Goal: Use online tool/utility: Use online tool/utility

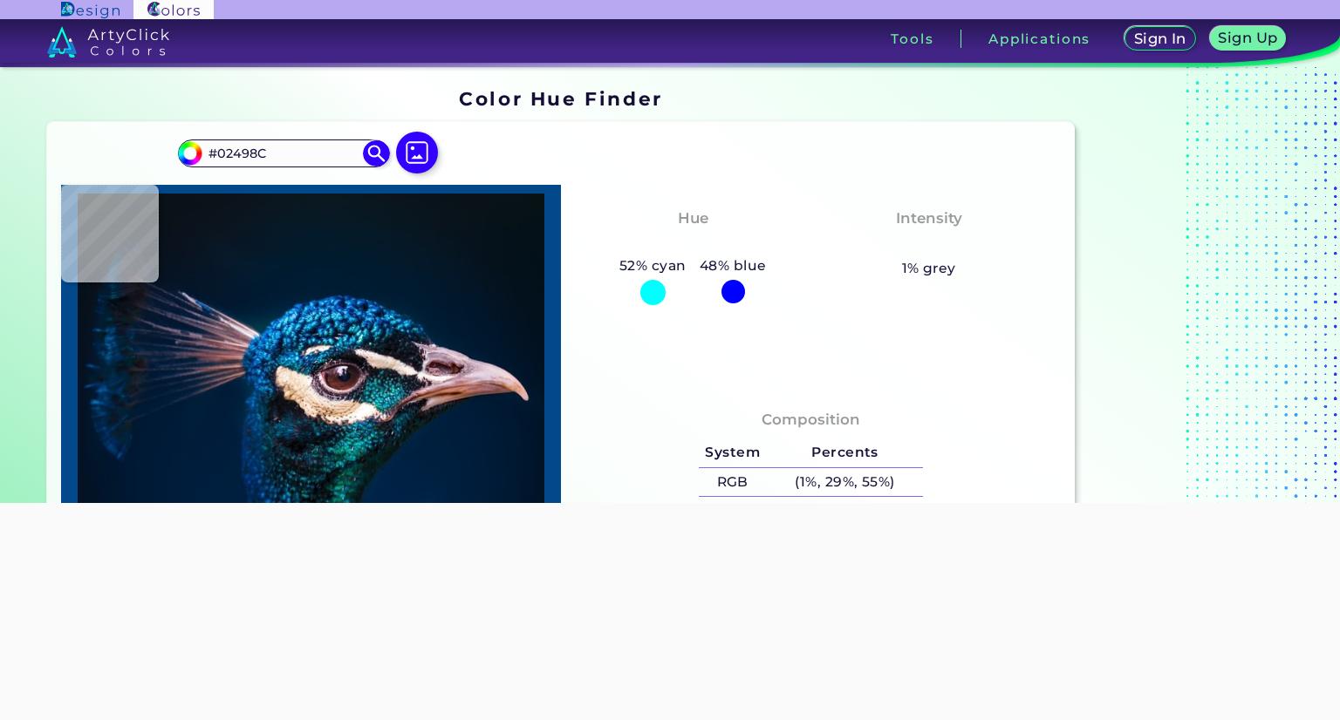
type input "#001830"
type input "#001a35"
type input "#001A35"
type input "#001c39"
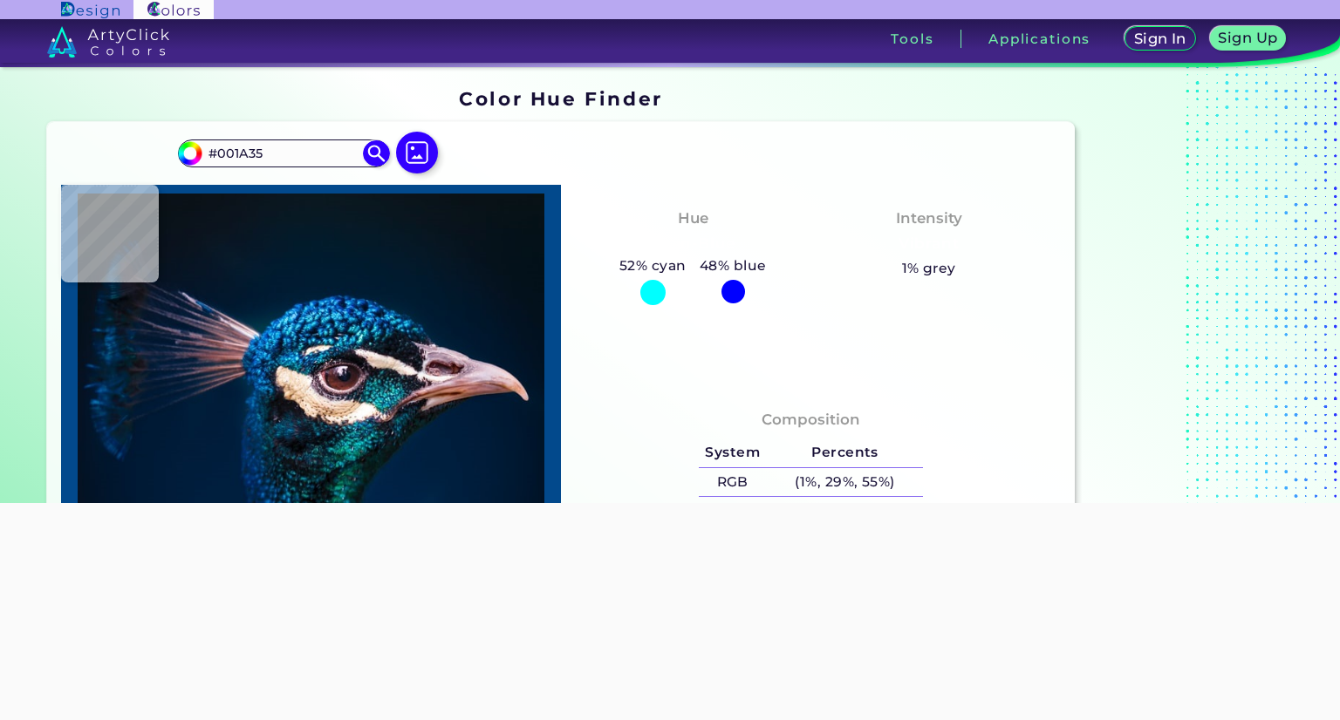
type input "#001C39"
type input "#173c48"
type input "#173C48"
type input "#05565f"
type input "#05565F"
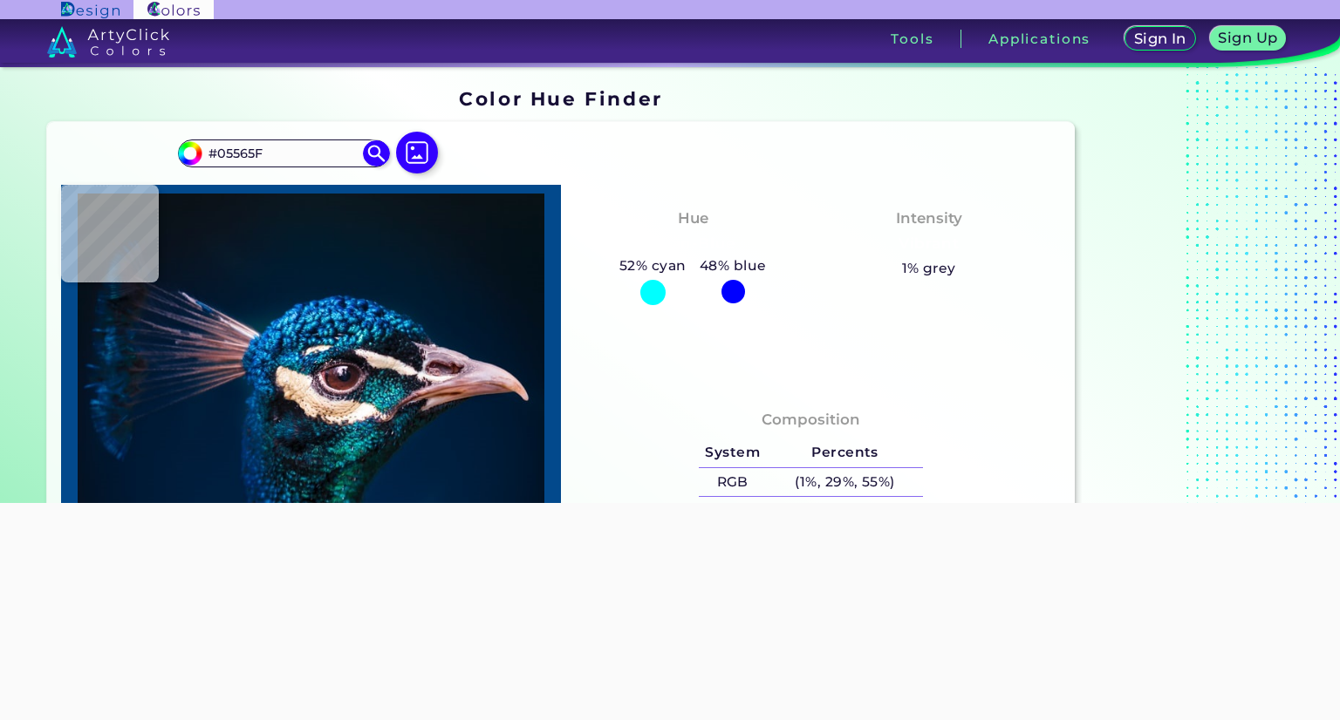
type input "#00396b"
type input "#00396B"
type input "#001d3d"
type input "#001D3D"
type input "#011c3a"
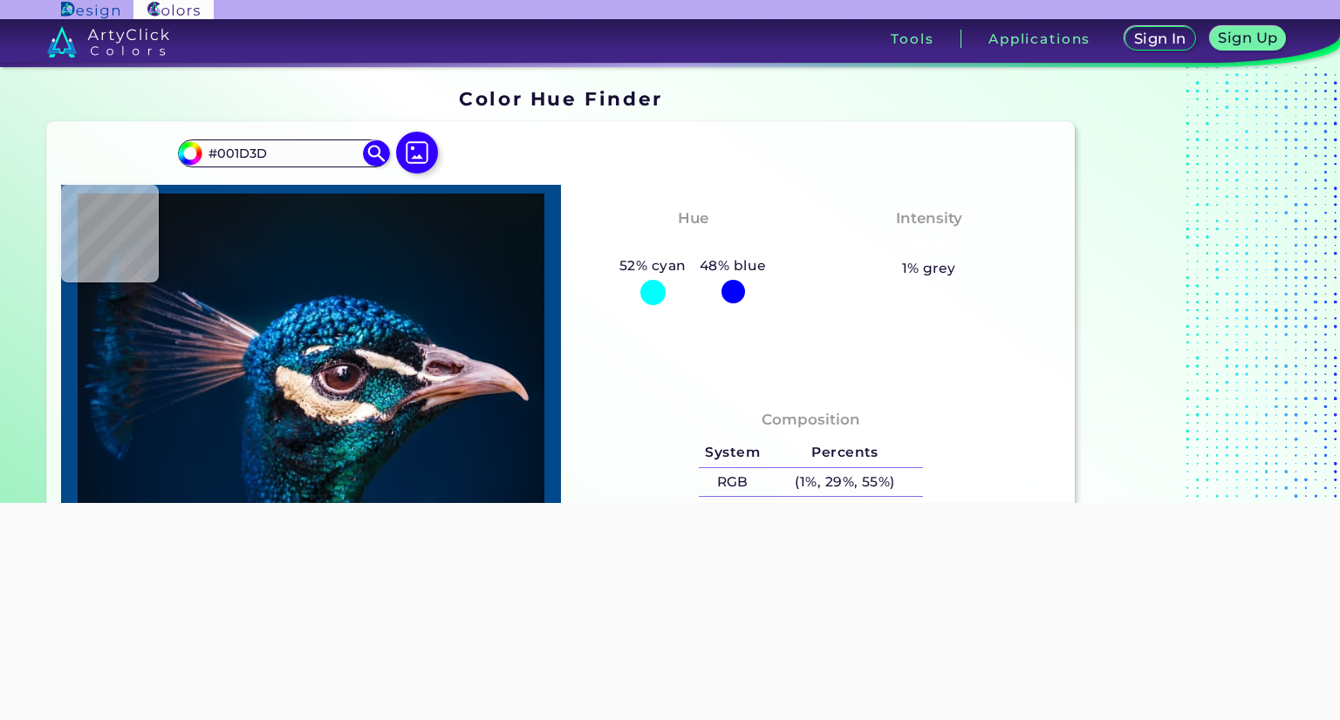
type input "#011C3A"
type input "#001834"
type input "#01172f"
type input "#01172F"
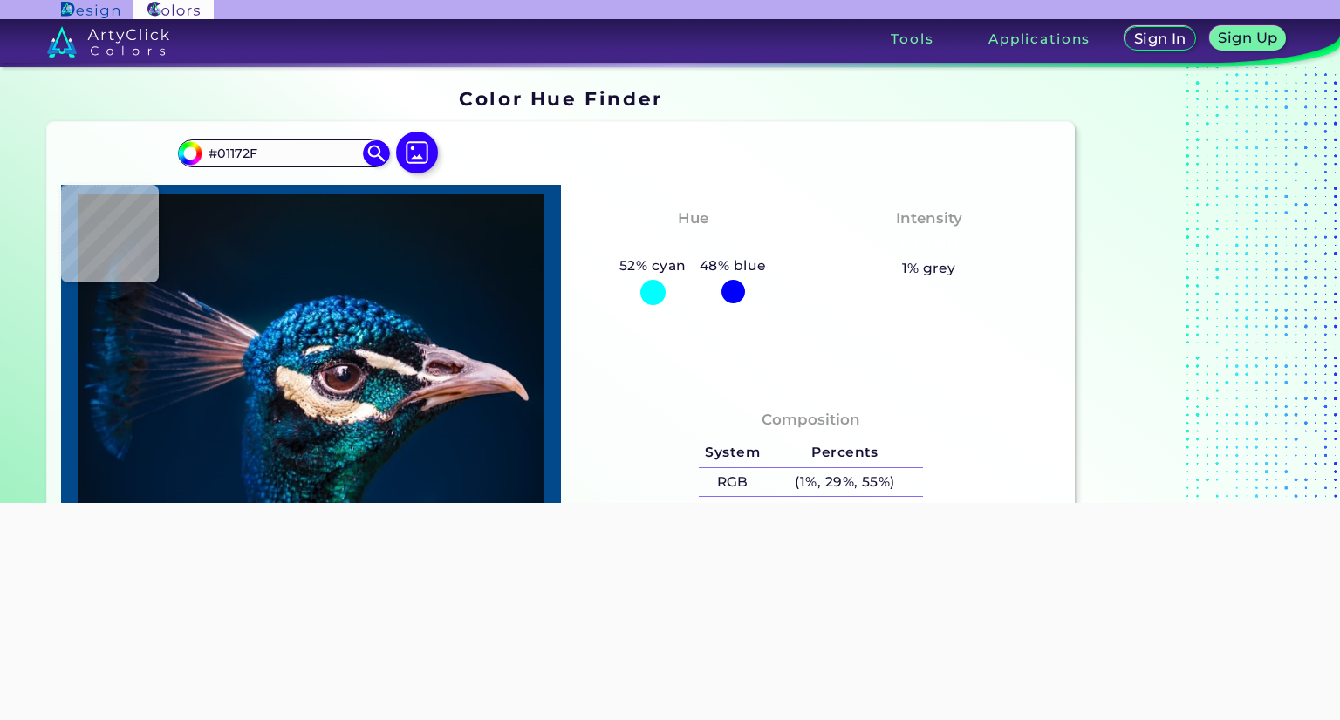
type input "#00162d"
type input "#00162D"
type input "#00152d"
type input "#00152D"
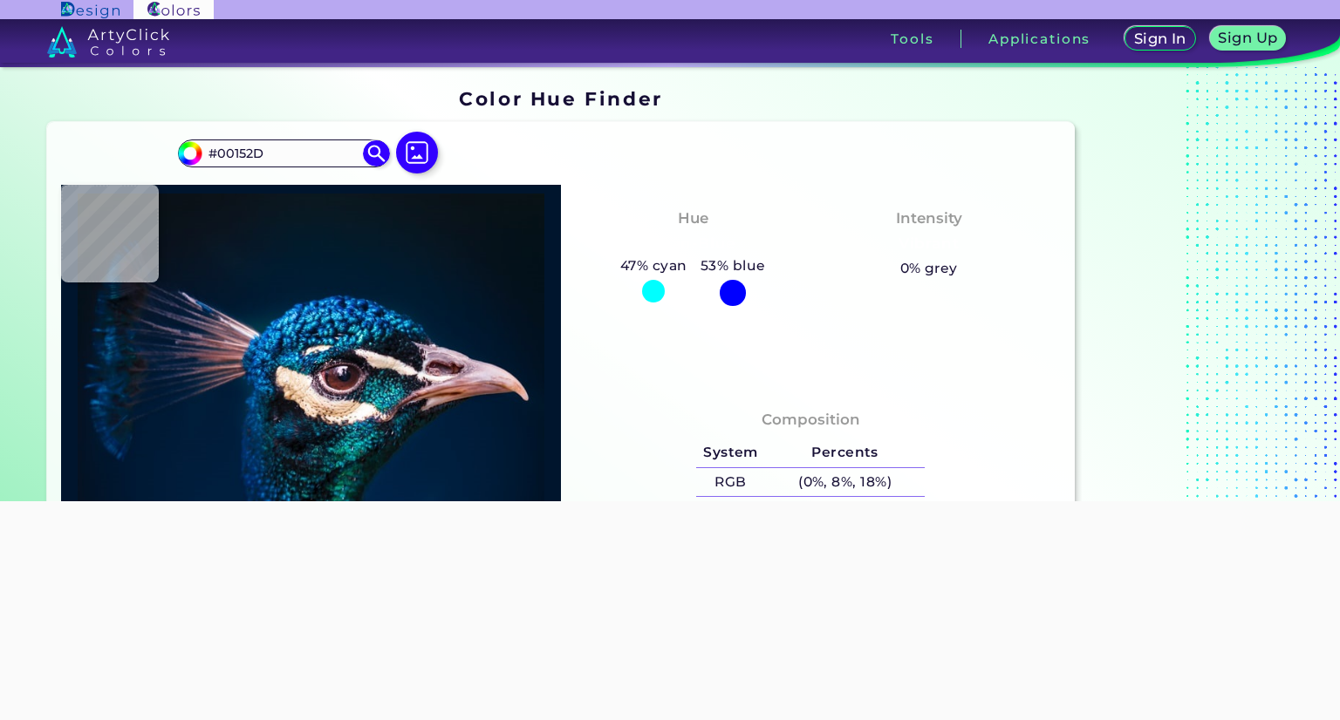
type input "#02142a"
type input "#02142A"
type input "#021225"
type input "#000000"
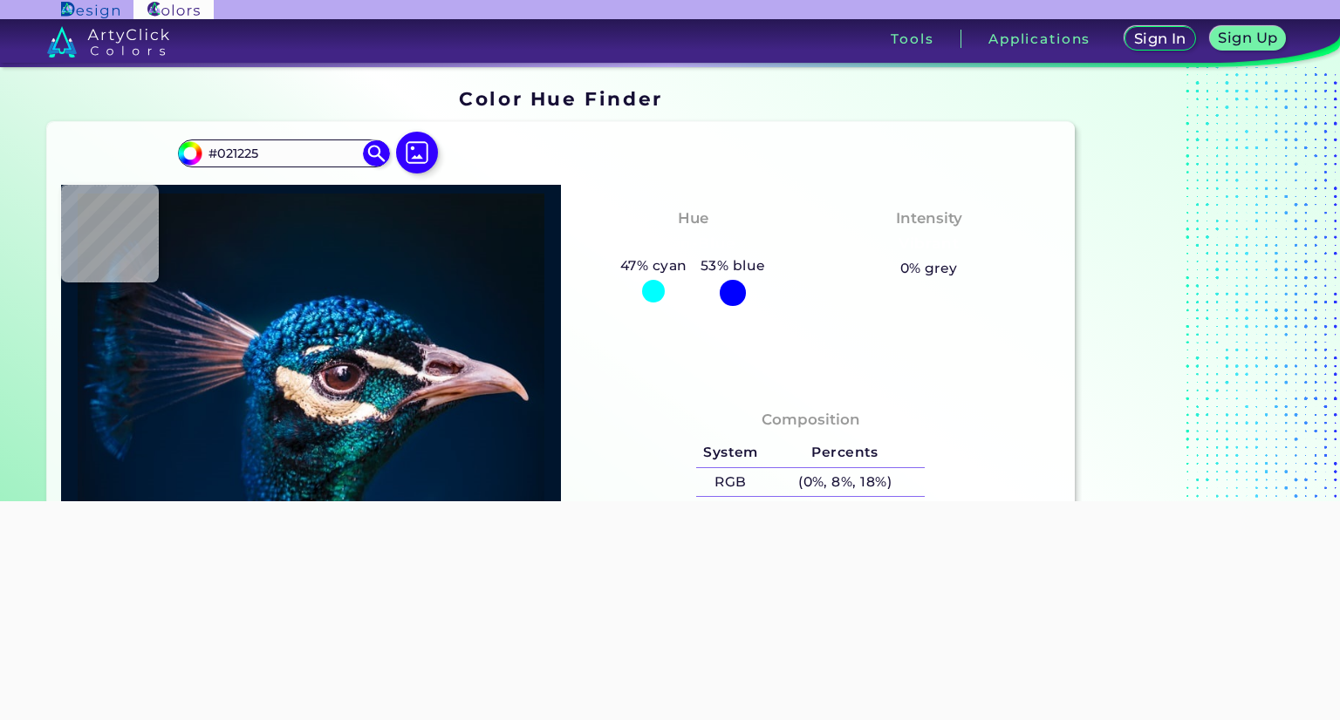
type input "#000000"
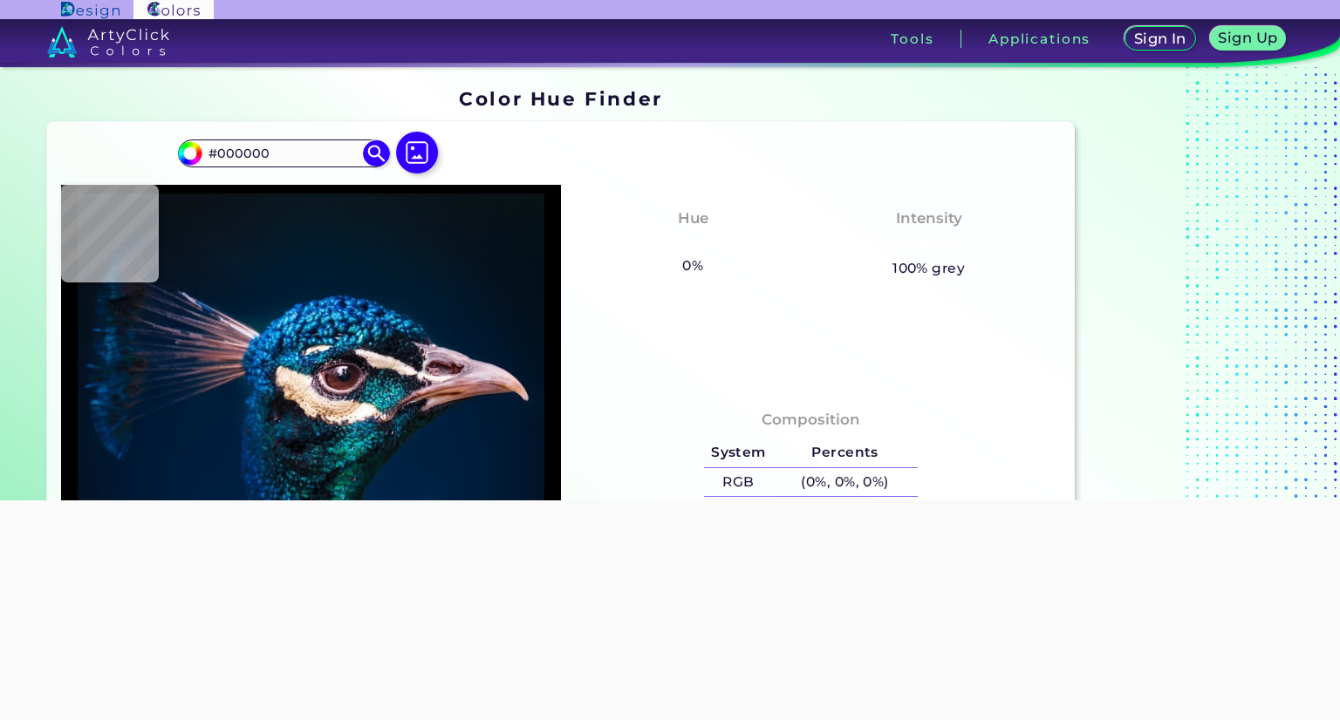
click at [15, 501] on div at bounding box center [670, 501] width 1340 height 0
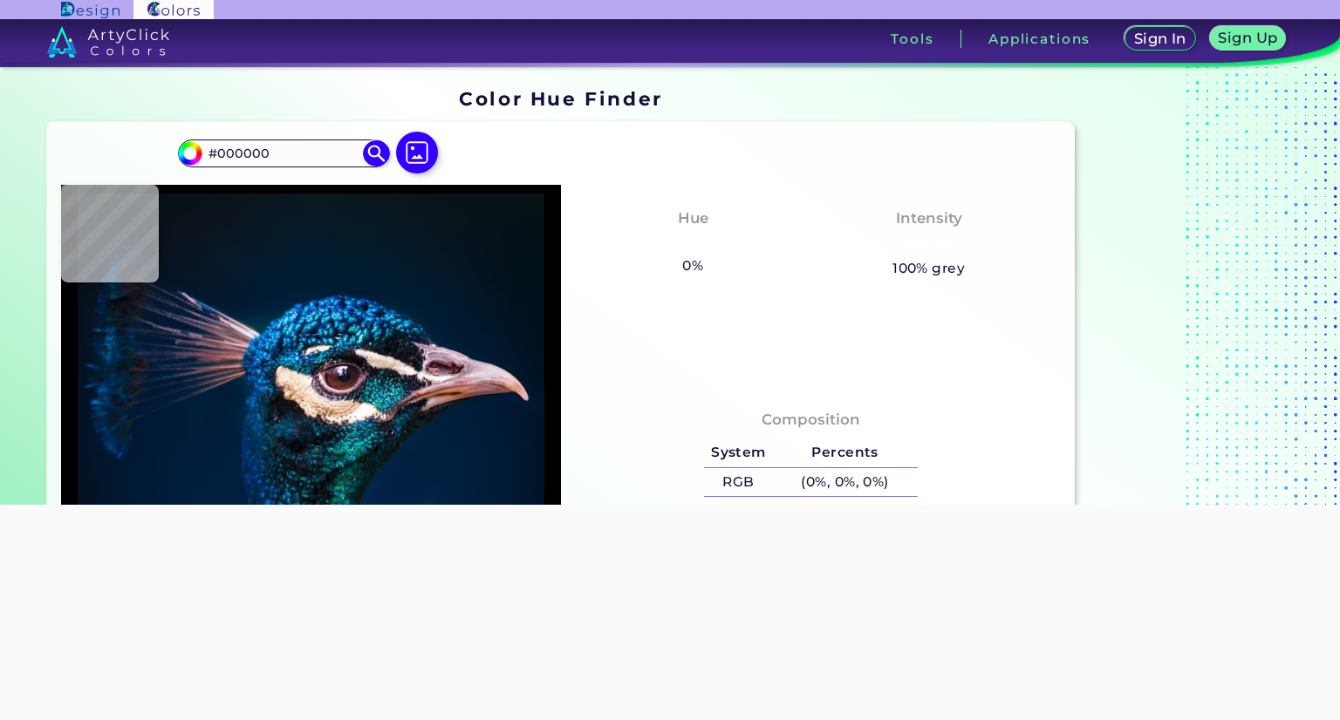
type input "#021225"
type input "#01152d"
type input "#01152D"
type input "#001731"
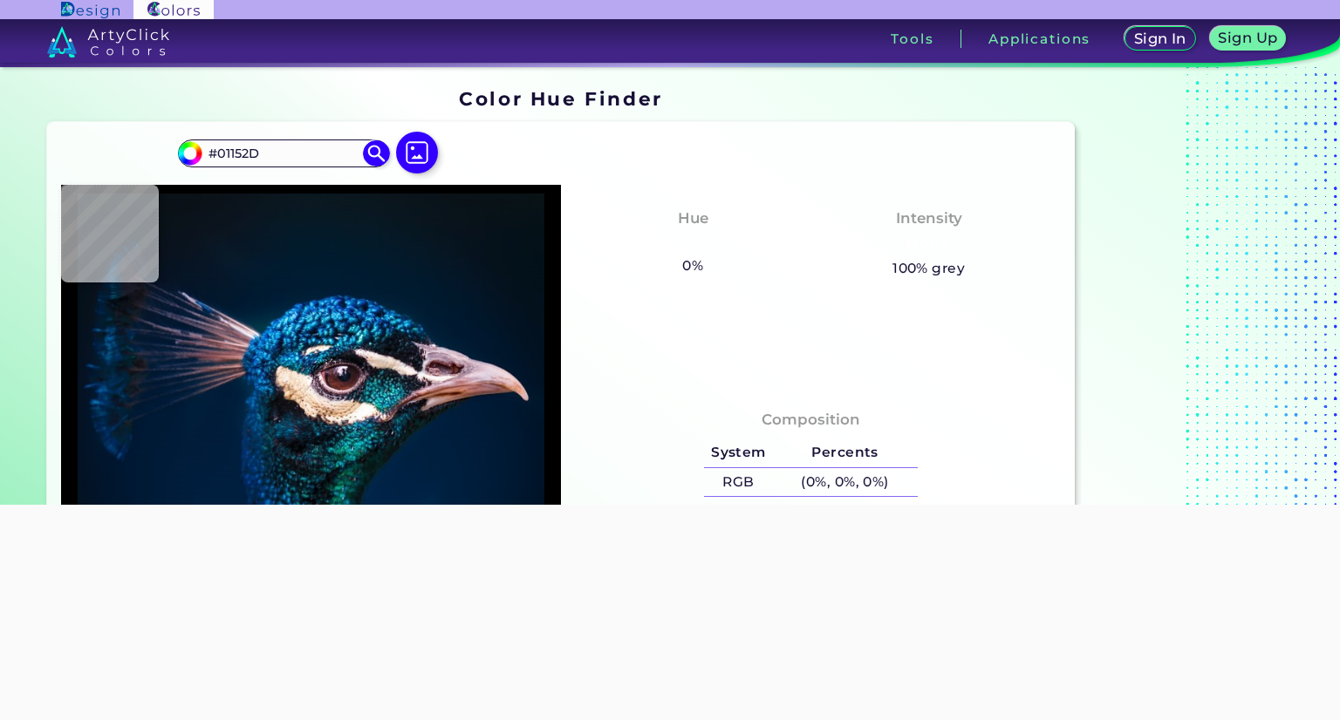
type input "#001731"
type input "#001a35"
type input "#001A35"
type input "#001f3e"
type input "#001F3E"
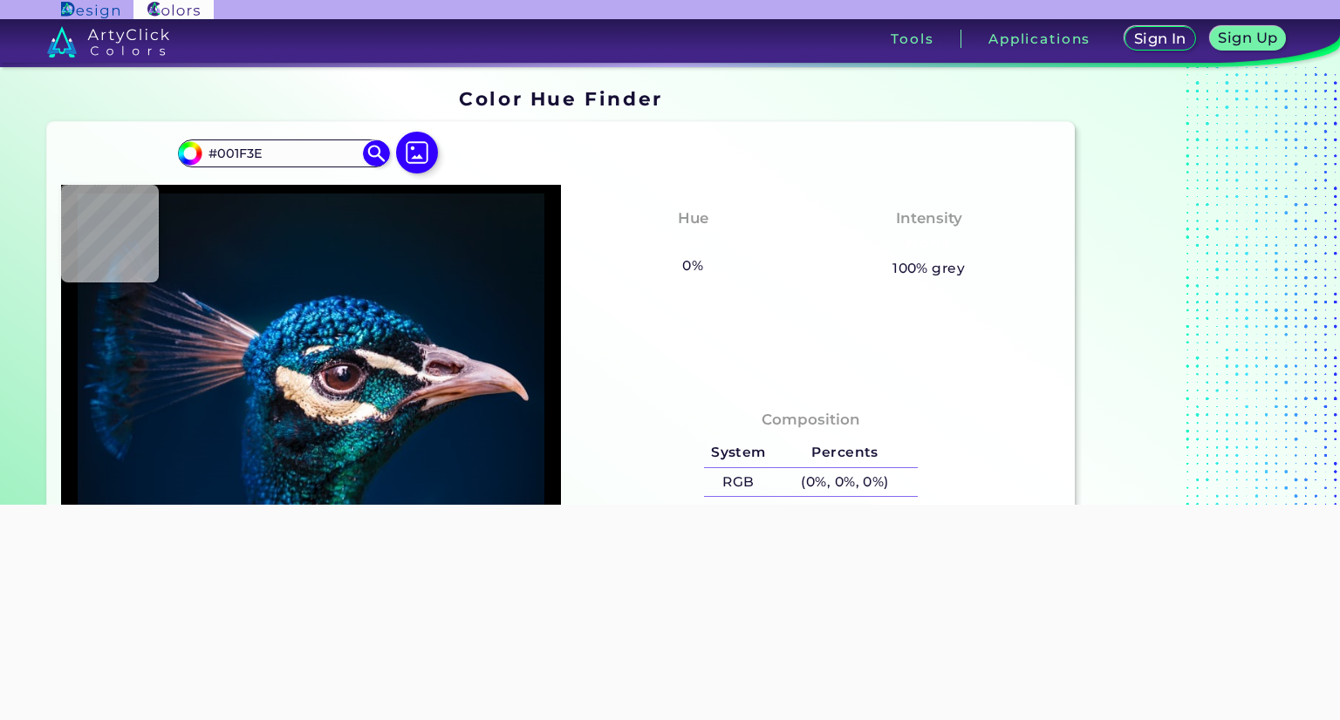
type input "#032c69"
type input "#032C69"
type input "#031119"
type input "#080e12"
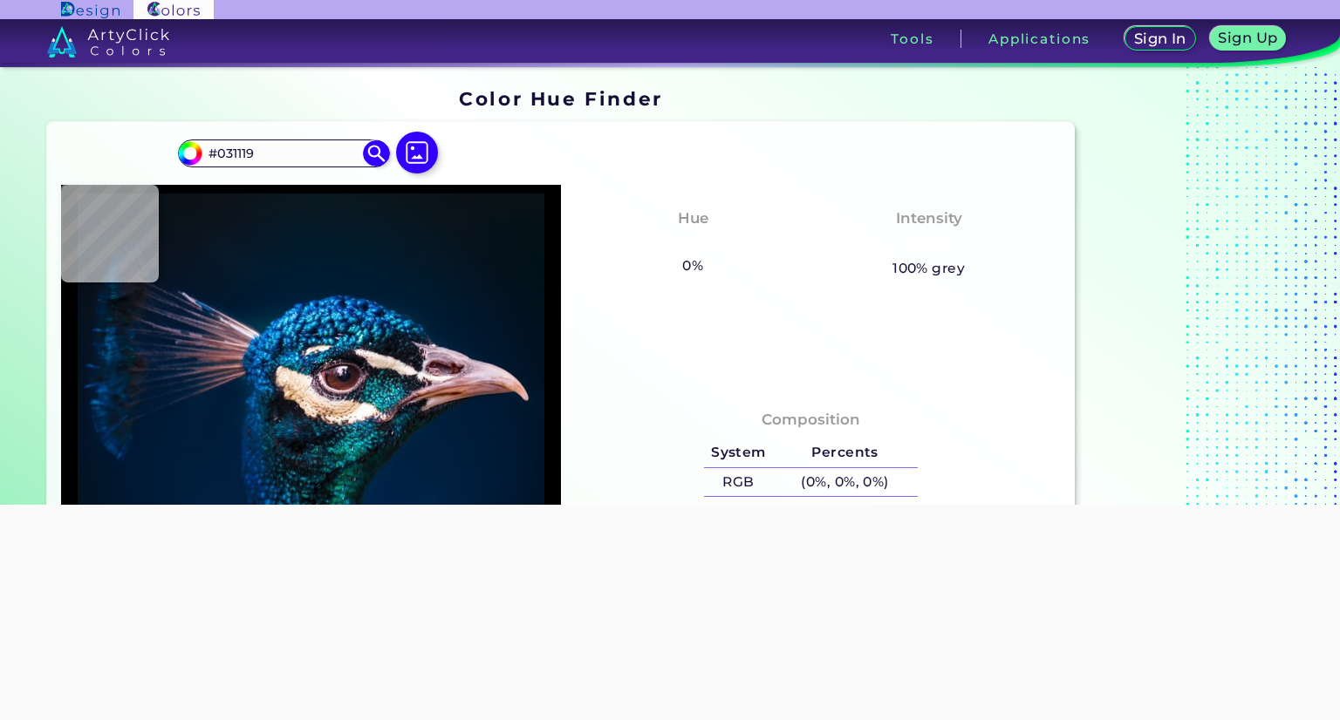
type input "#080E12"
type input "#116d63"
type input "#116D63"
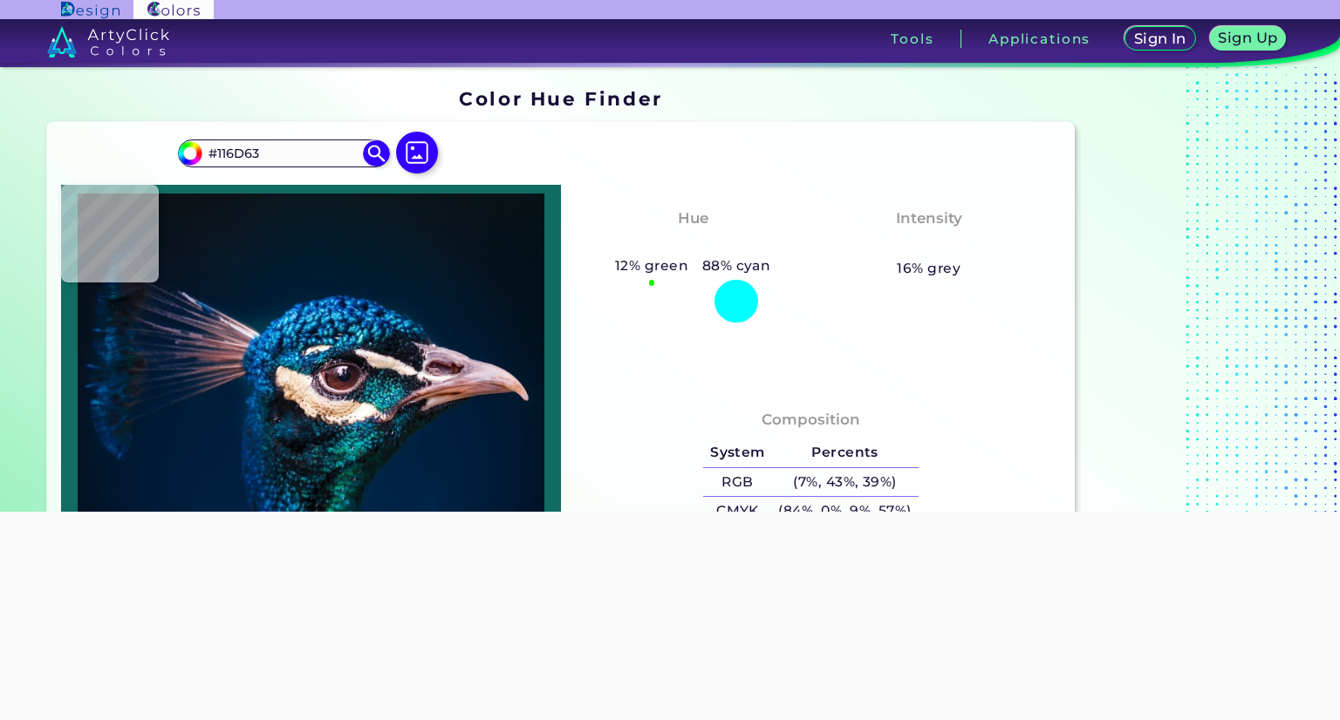
type input "#08222e"
type input "#08222E"
type input "#012245"
type input "#002142"
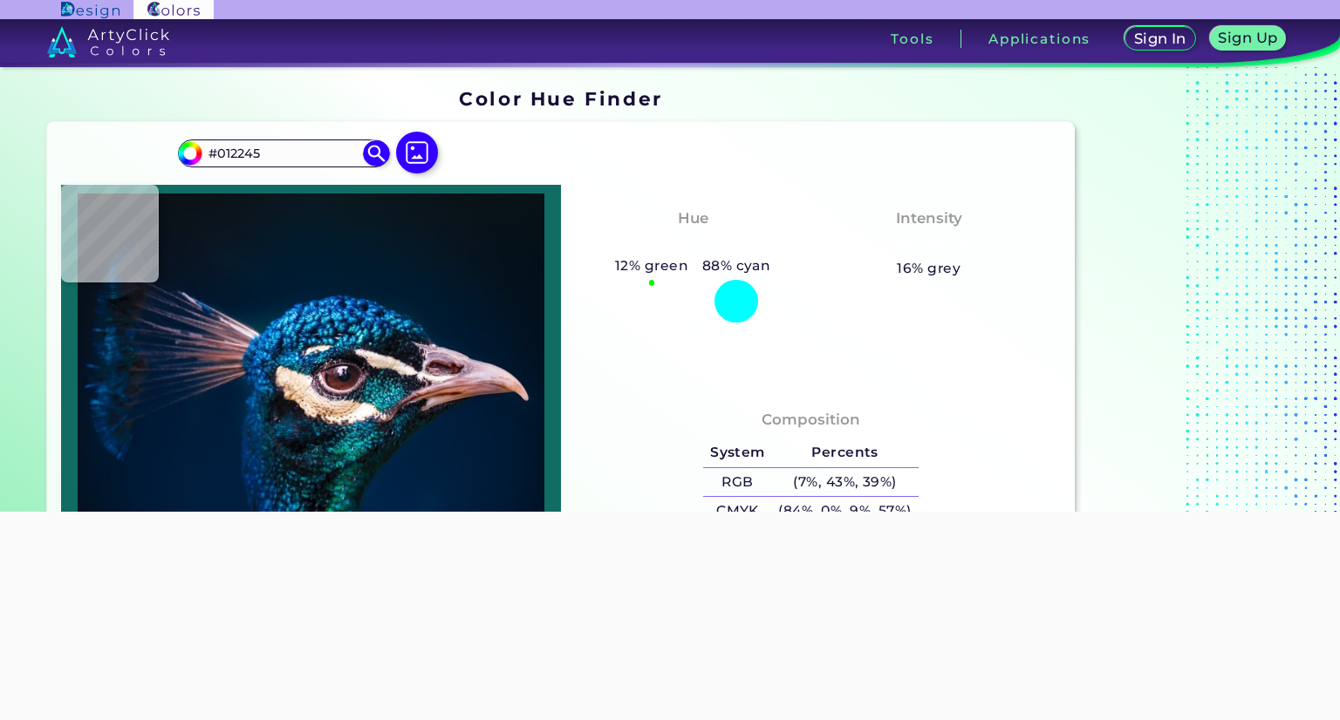
type input "#002142"
type input "#002140"
type input "#001f3e"
type input "#001F3E"
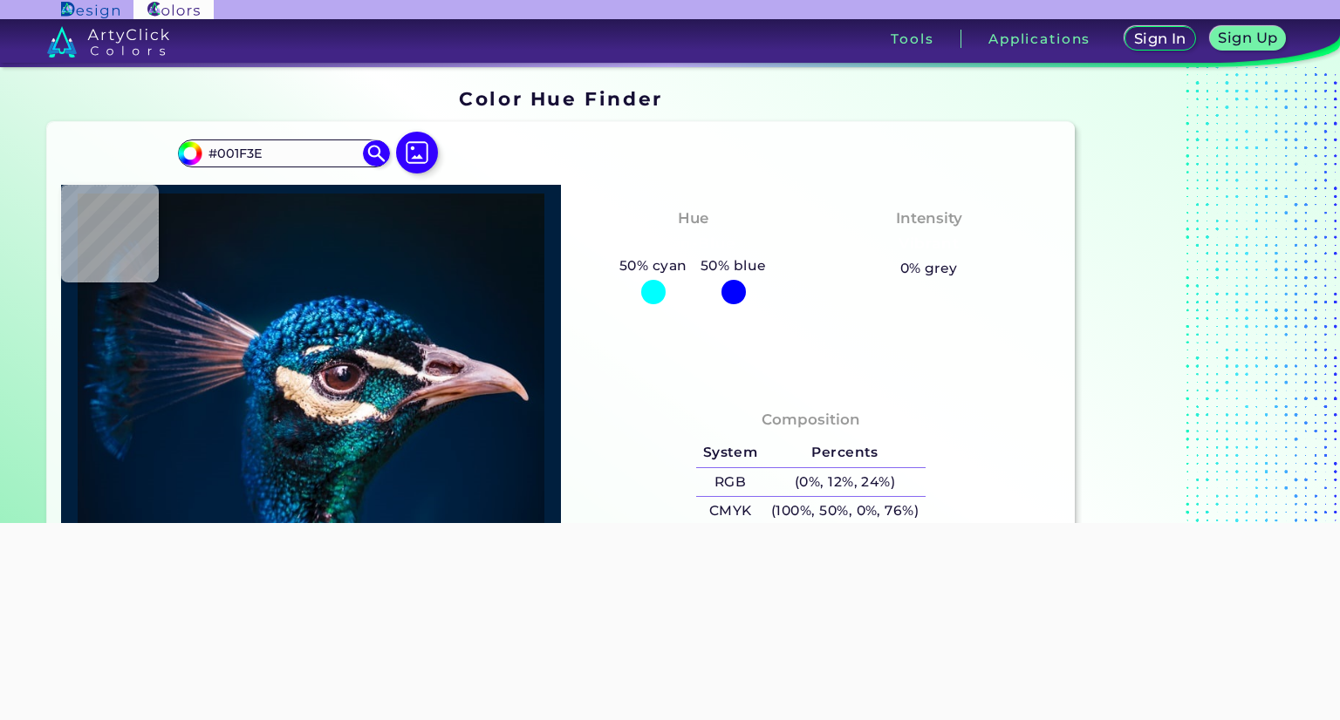
type input "#011e3e"
type input "#011E3E"
type input "#001d3d"
type input "#001D3D"
type input "#001d3b"
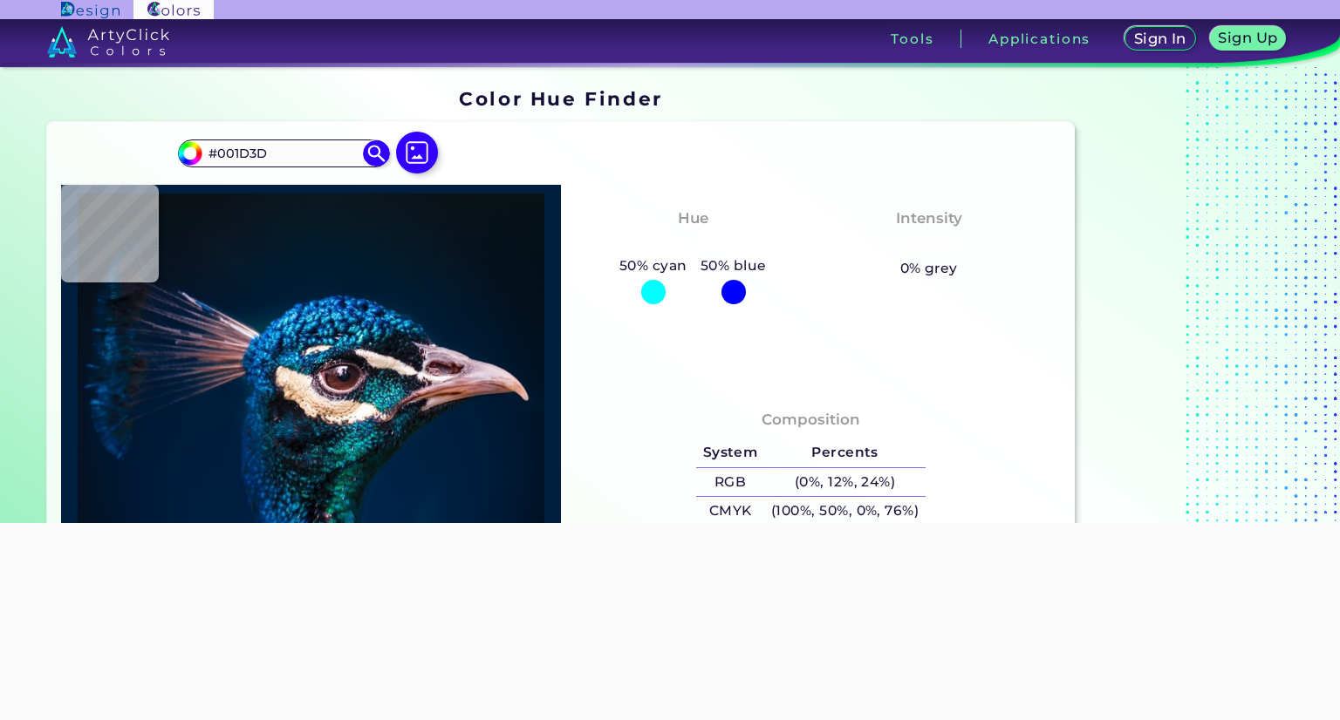
type input "#001D3B"
type input "#011c39"
type input "#011C39"
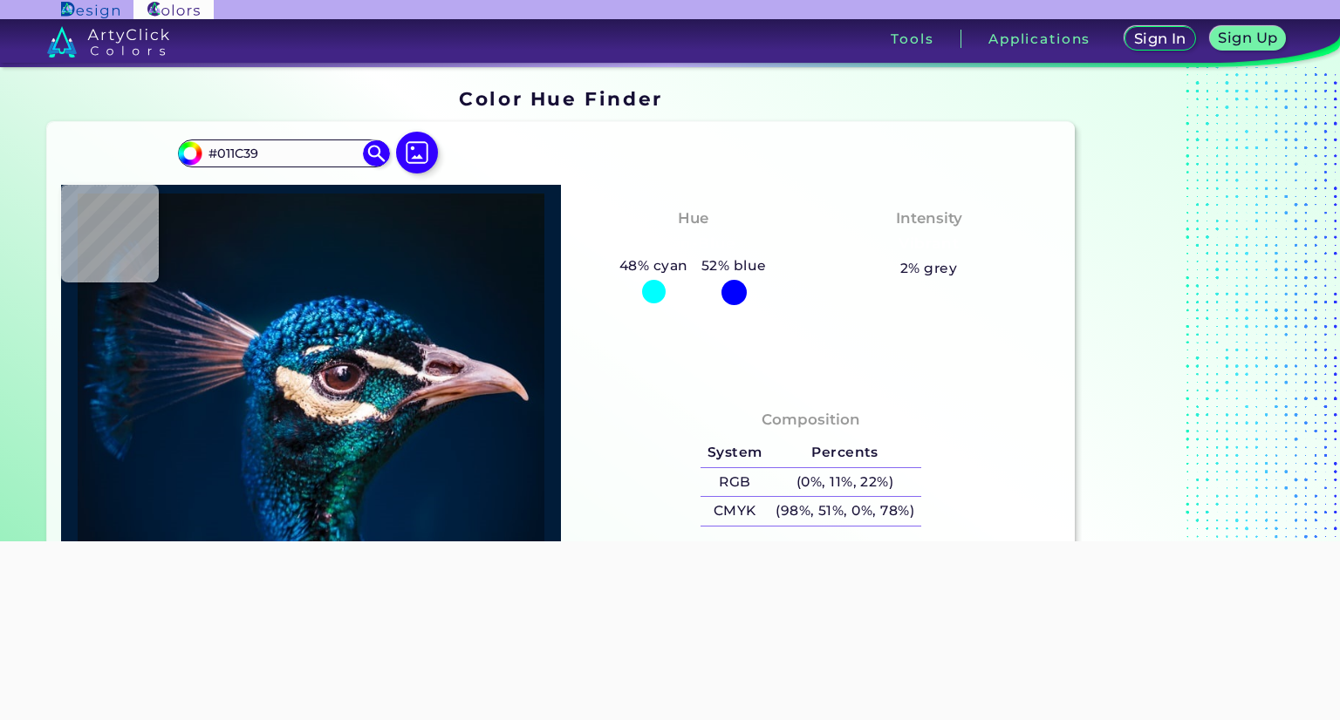
type input "#001b38"
type input "#001B38"
type input "#011c39"
type input "#011C39"
type input "#001b38"
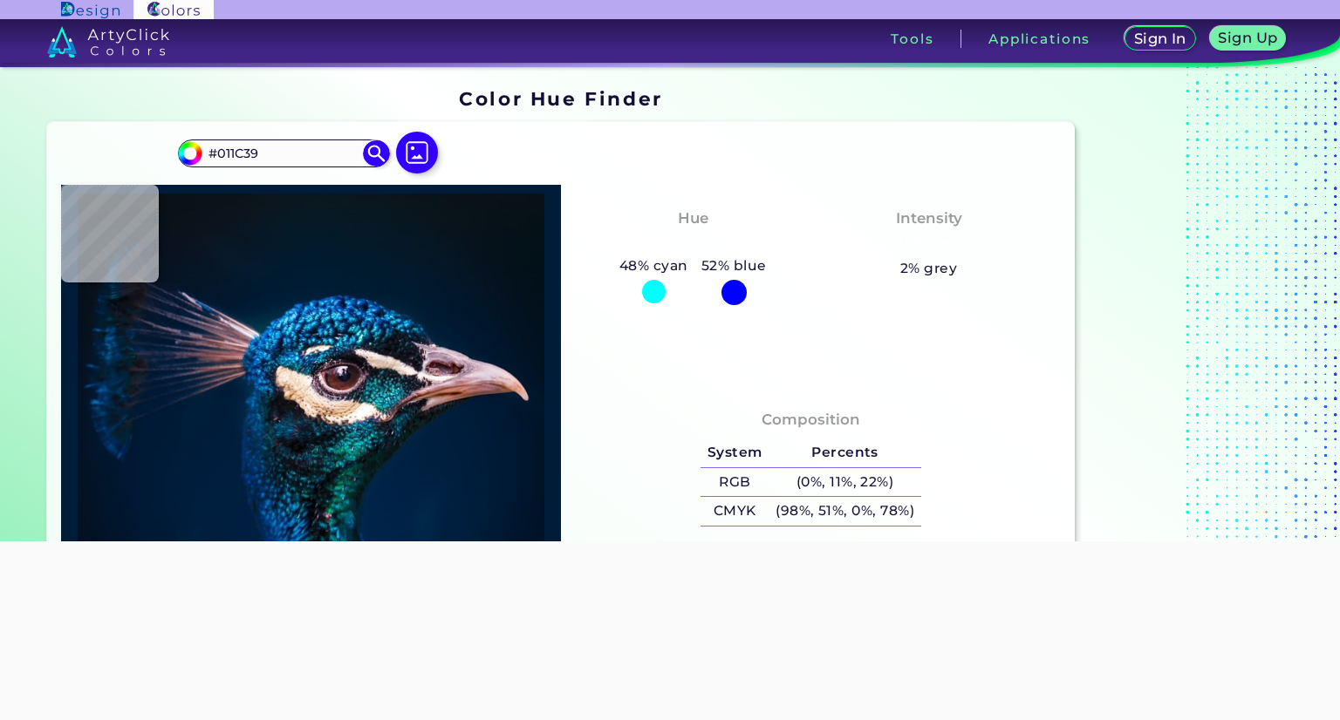
type input "#001B38"
type input "#001a35"
type input "#001A35"
type input "#001a33"
type input "#001A33"
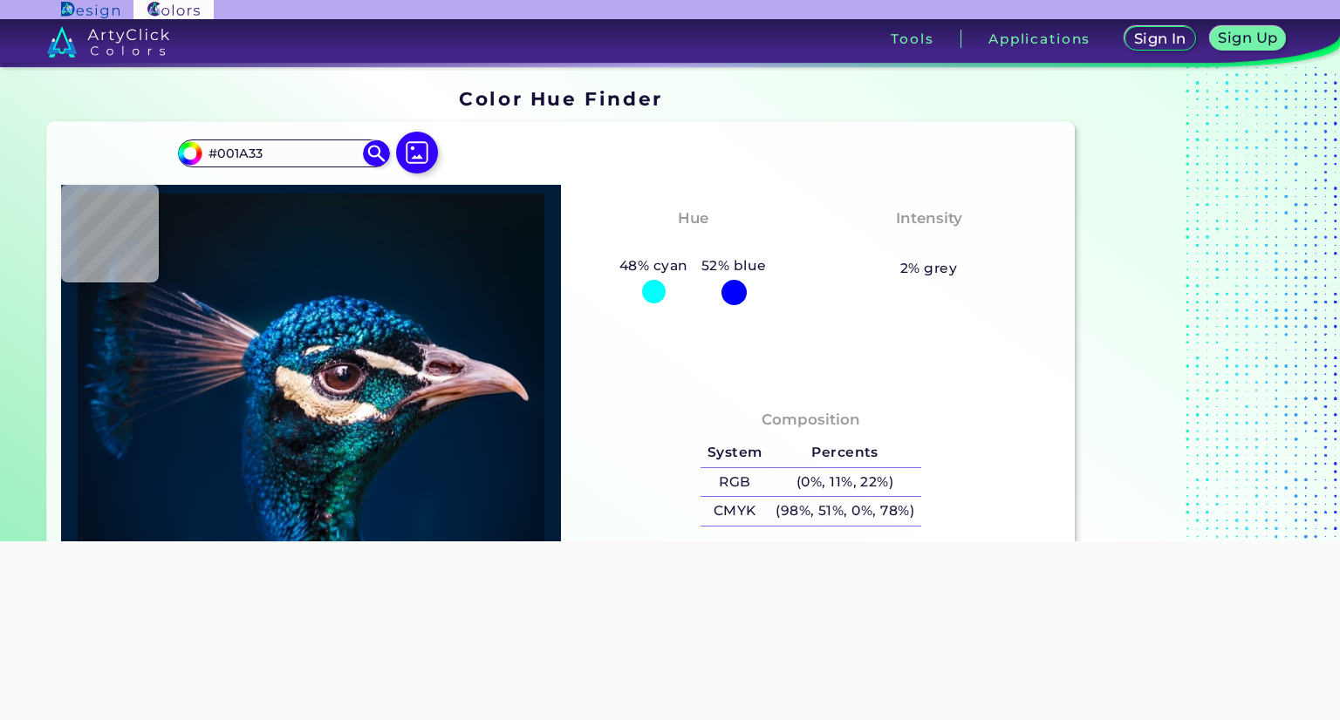
type input "#001932"
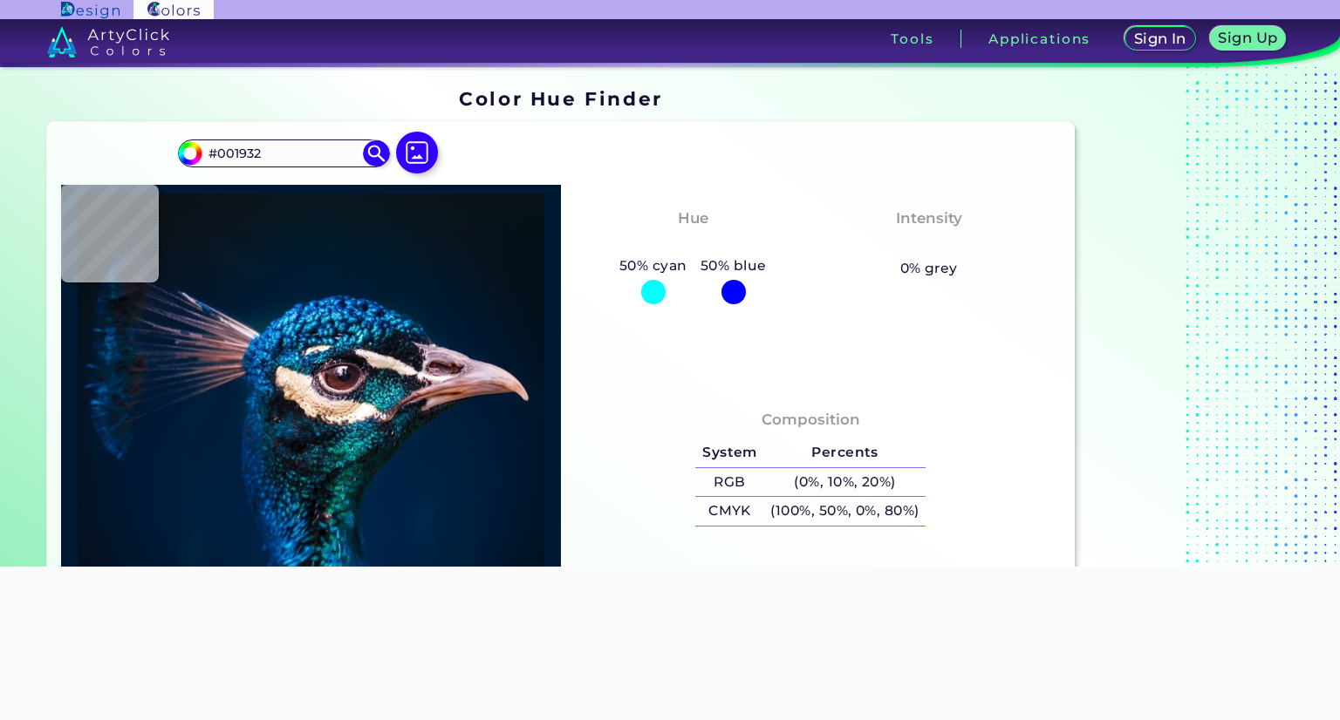
type input "#001832"
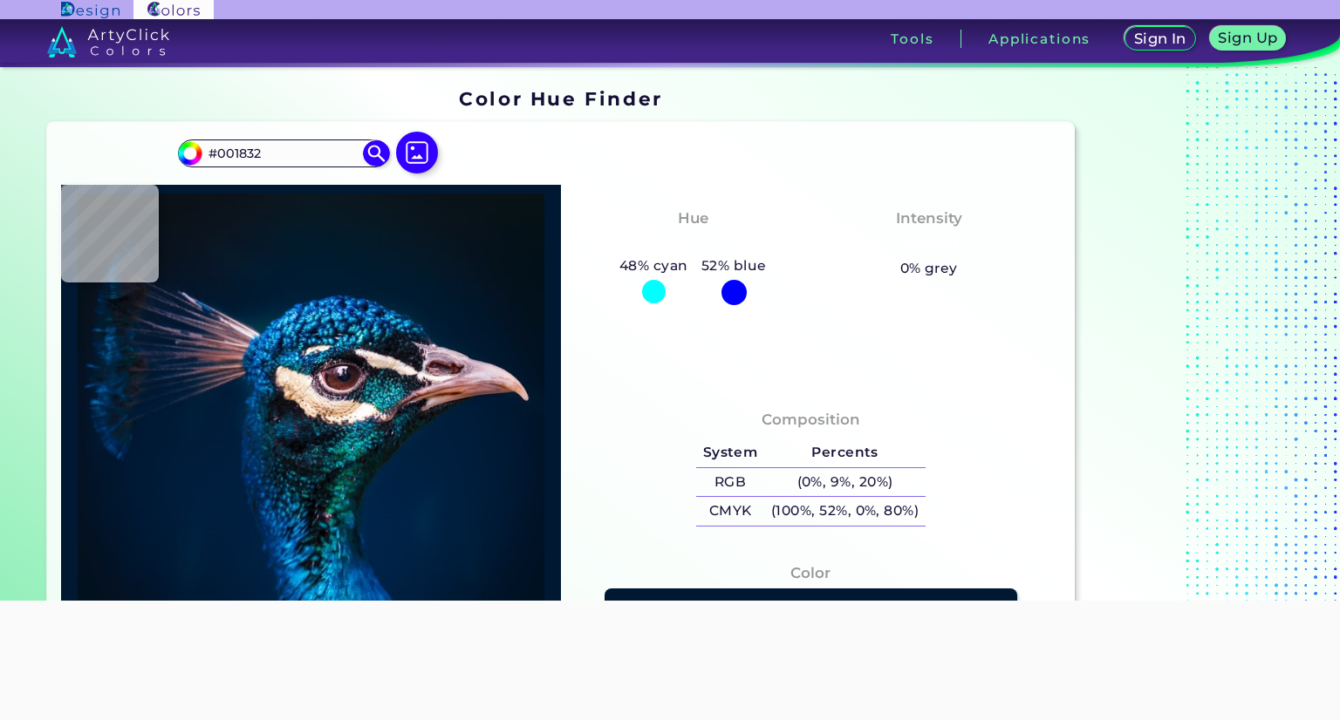
type input "#01162b"
type input "#01162B"
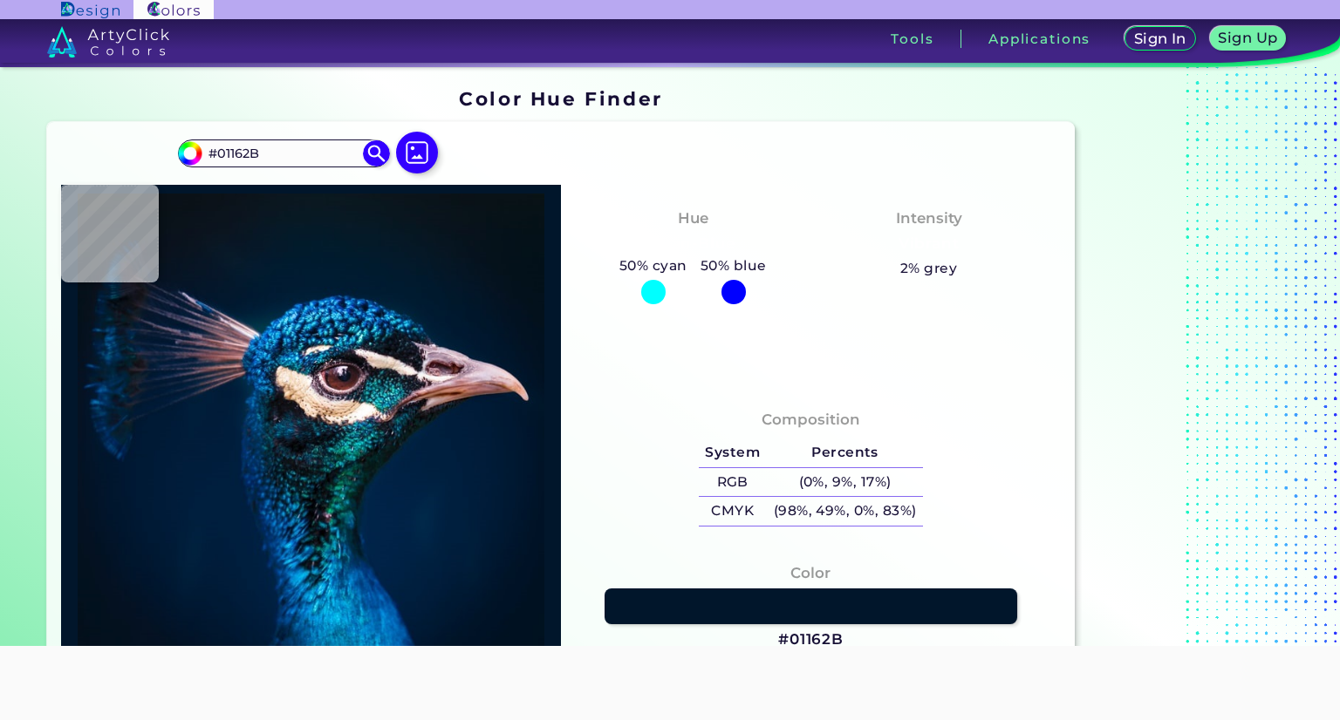
type input "#001a35"
type input "#001A35"
type input "#001f3e"
type input "#001F3E"
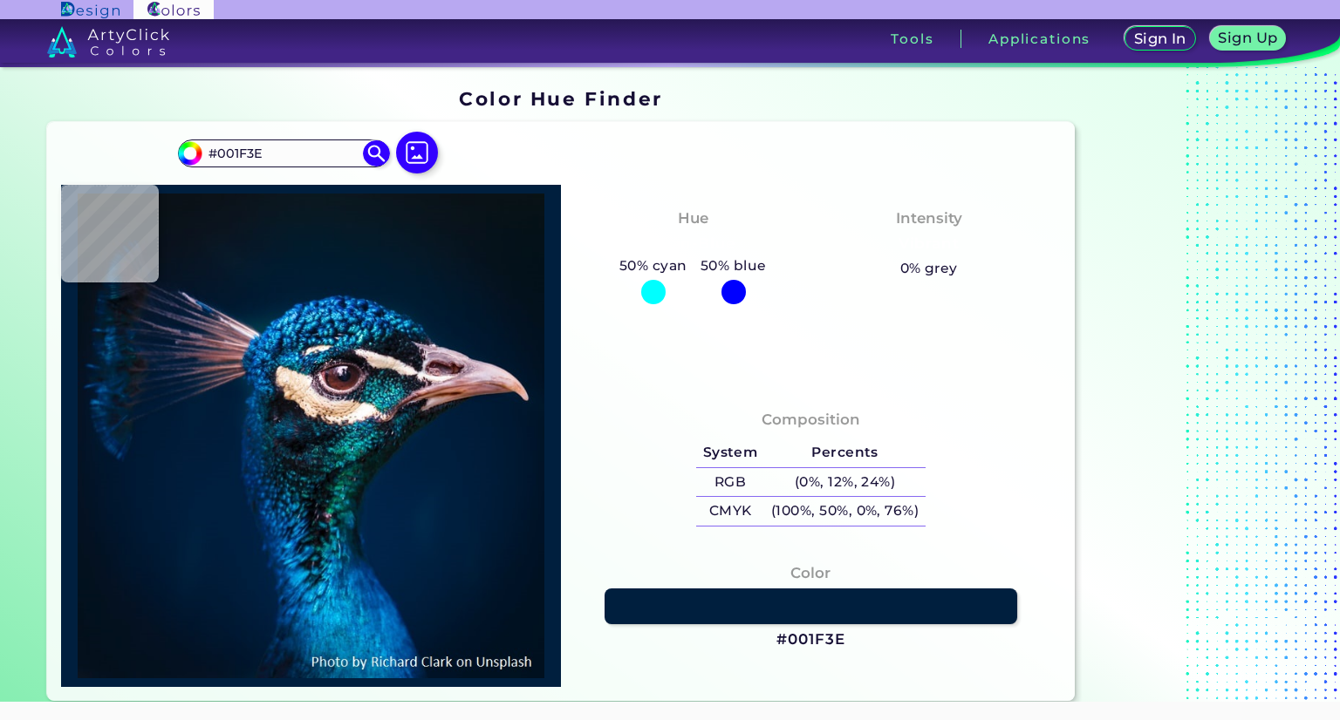
type input "#002245"
type input "#032347"
type input "#007496"
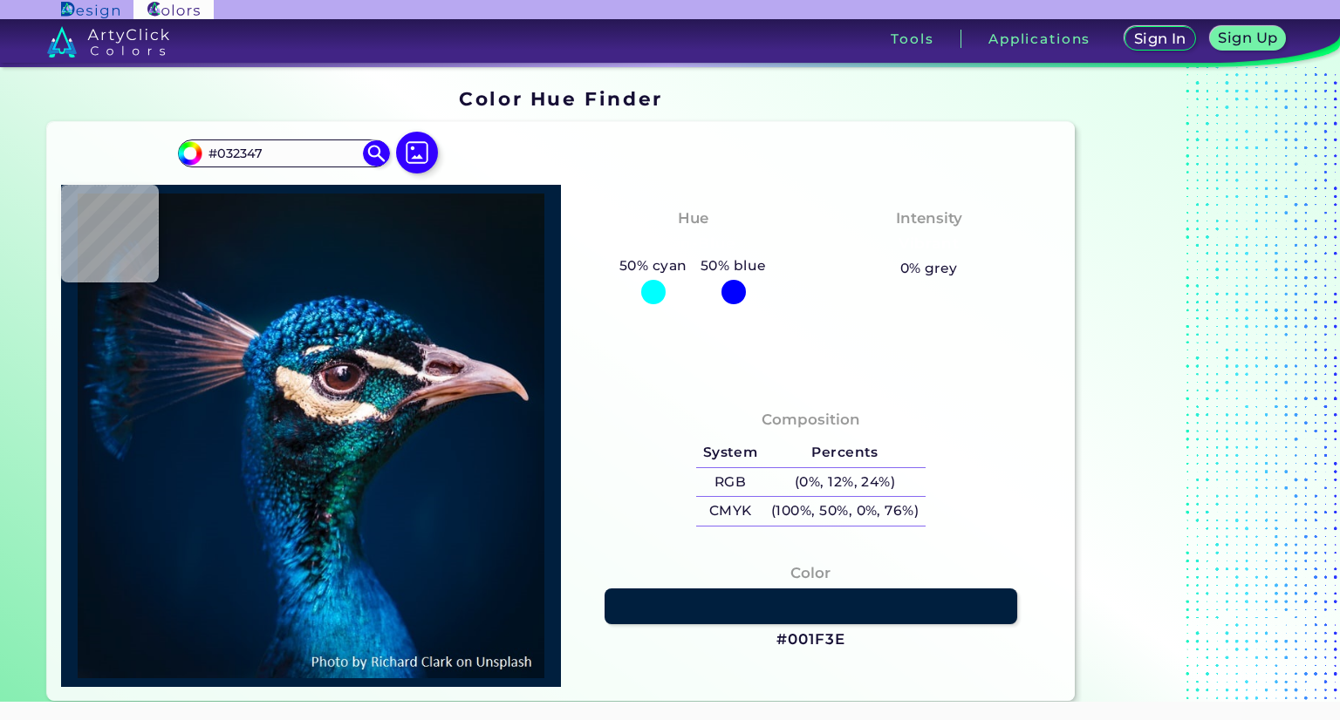
type input "#007496"
type input "#002131"
type input "#014f8b"
type input "#014F8B"
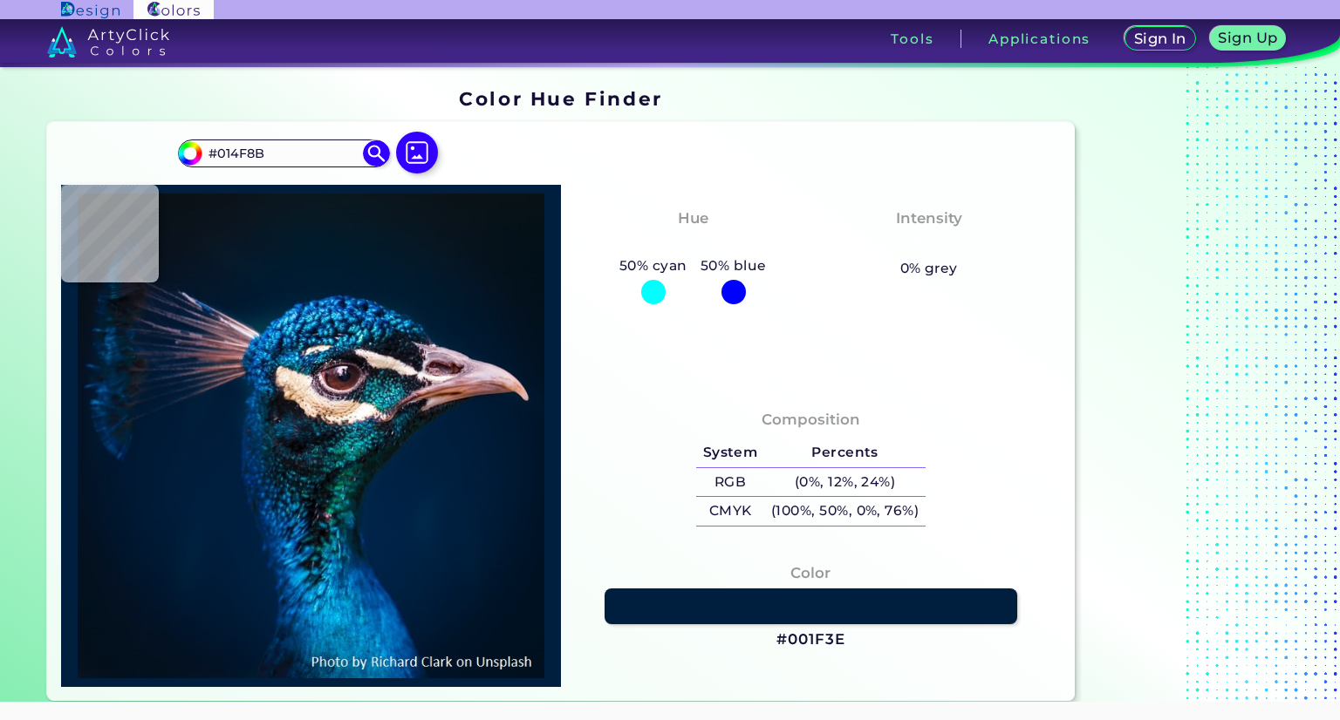
type input "#005899"
type input "#022739"
type input "#050d10"
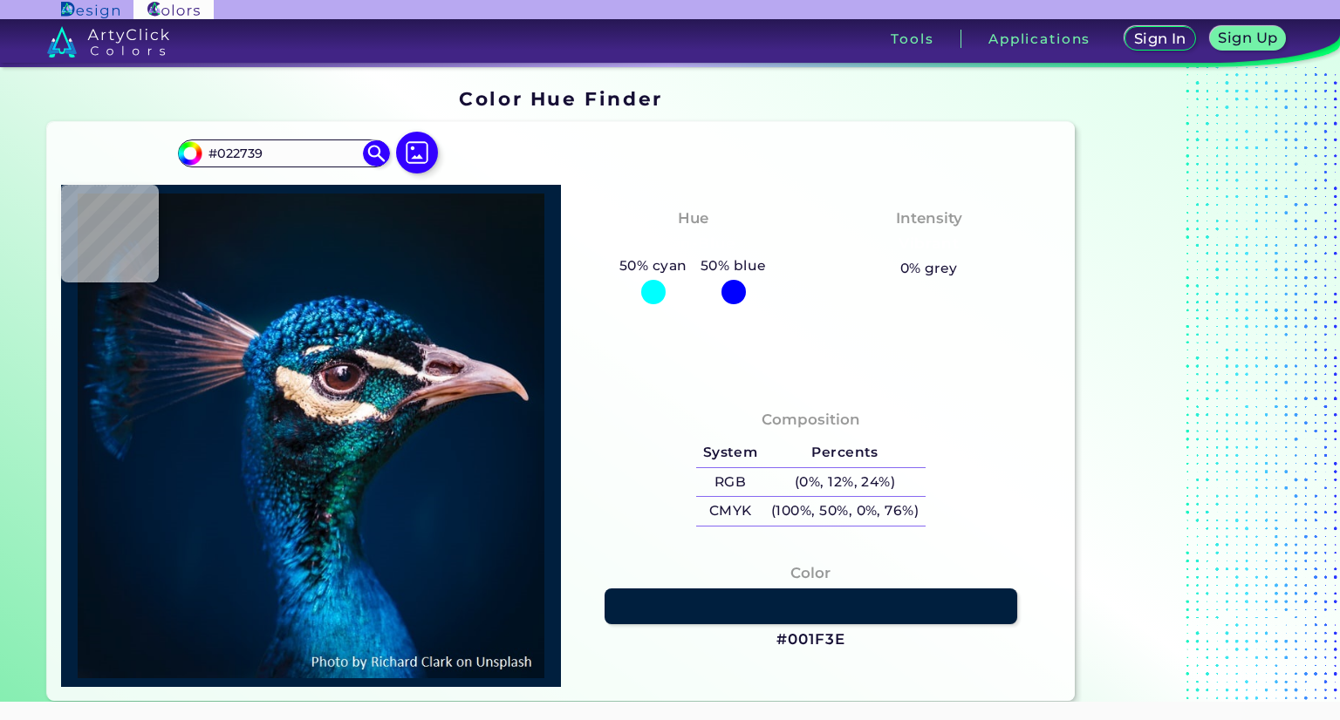
type input "#050D10"
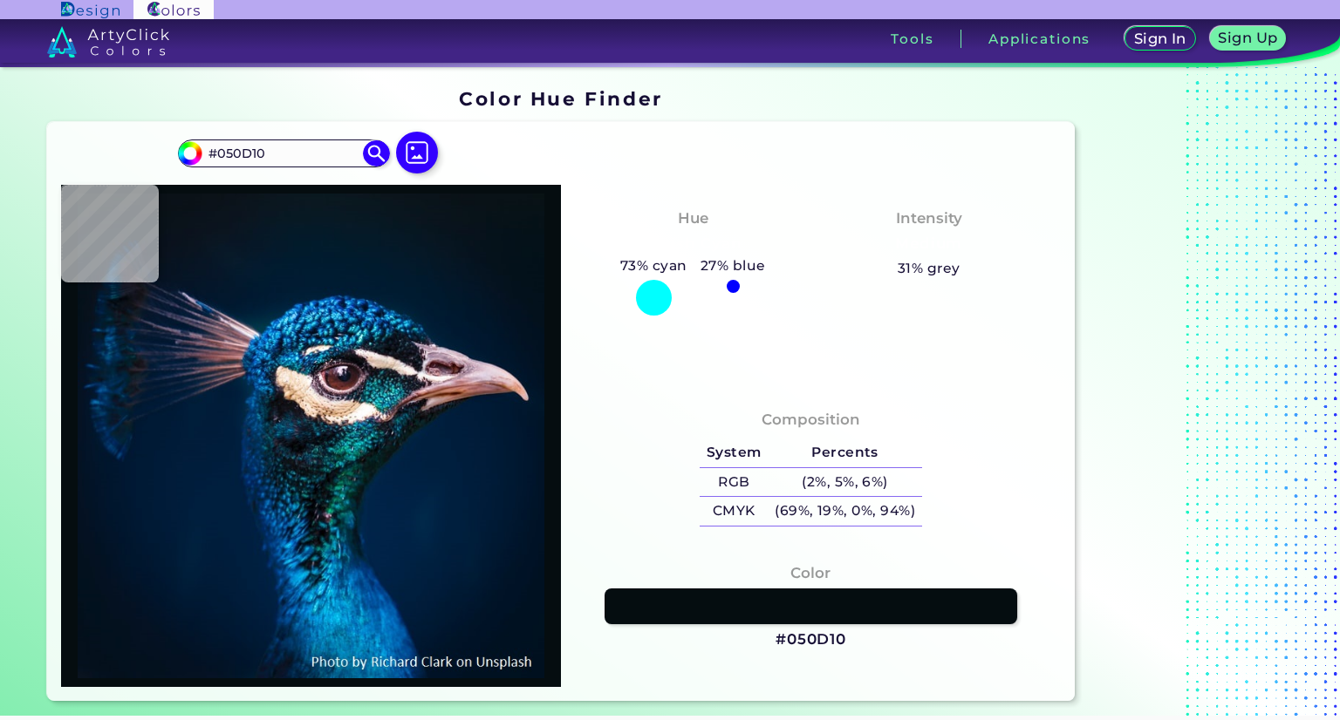
type input "#065081"
type input "#132c3a"
type input "#132C3A"
type input "#0f779e"
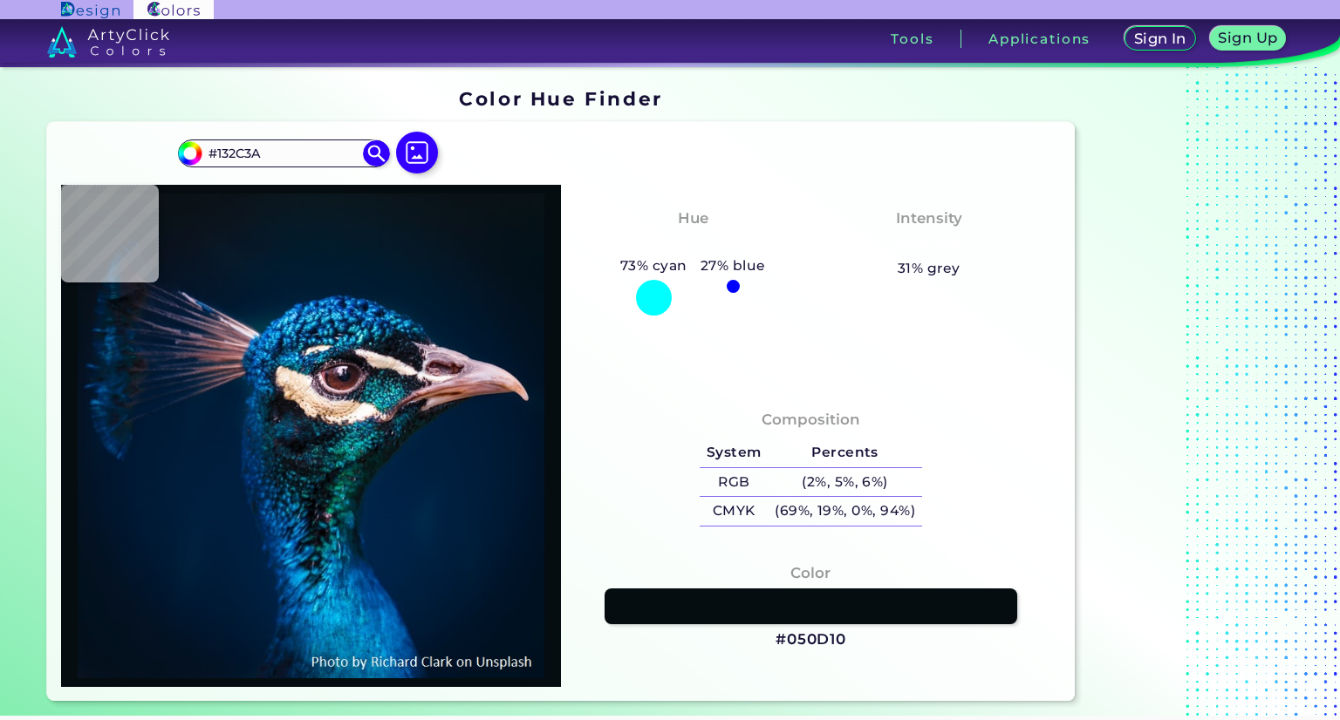
type input "#0F779E"
type input "#013b4b"
type input "#013B4B"
type input "#082e41"
type input "#082E41"
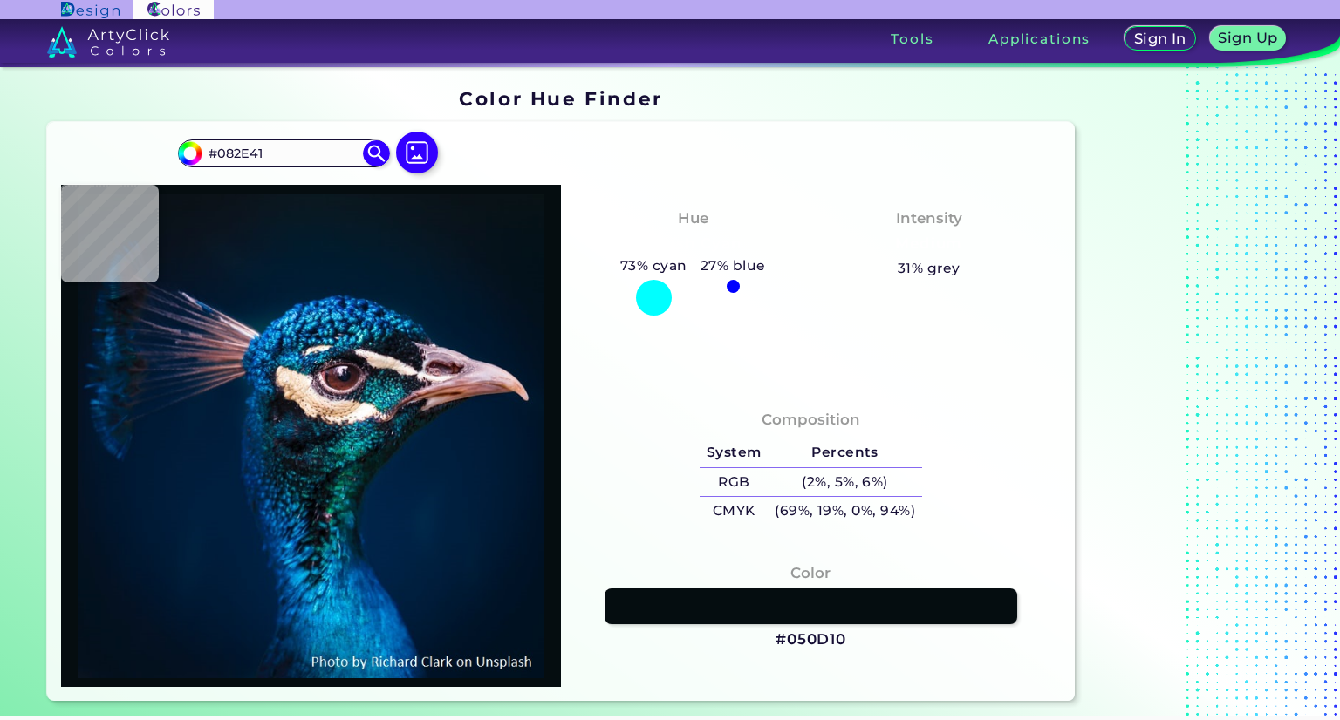
type input "#24c3fc"
type input "#24C3FC"
type input "#23bbe1"
type input "#23BBE1"
type input "#0067a6"
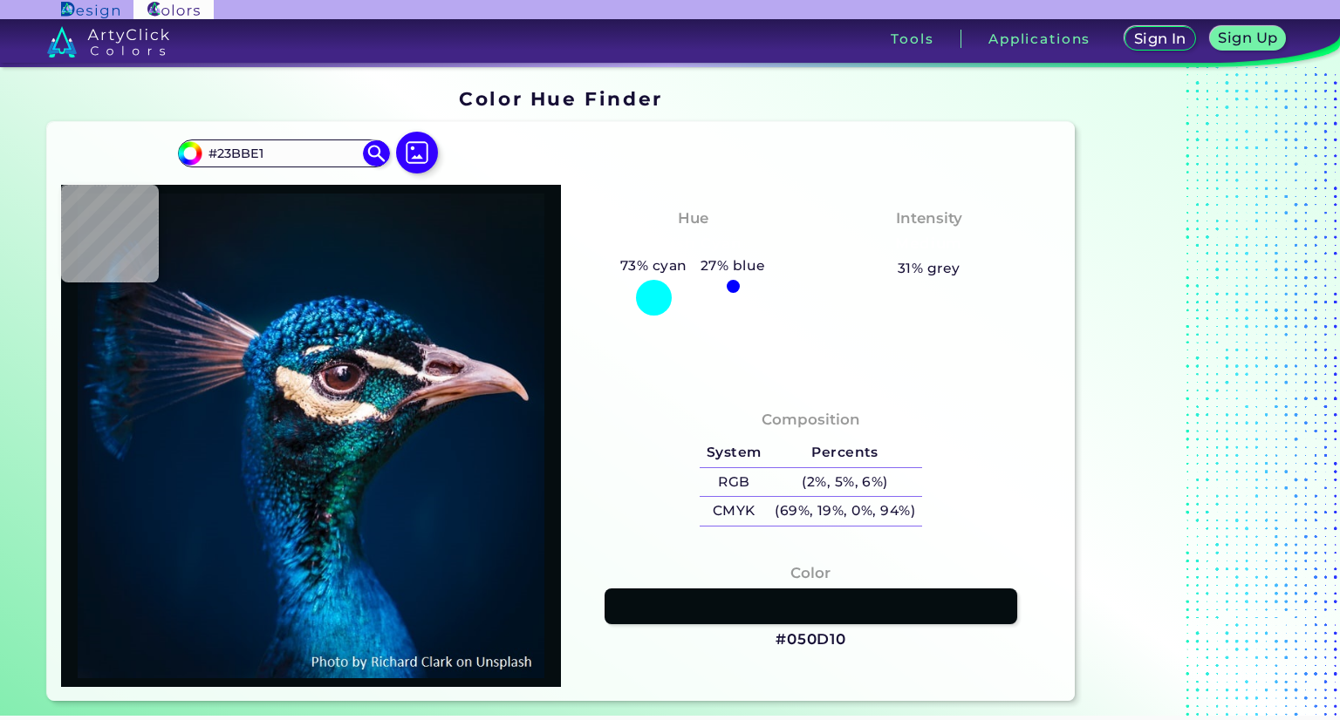
type input "#0067A6"
type input "#007ec2"
type input "#007EC2"
type input "#0ca3e0"
type input "#0CA3E0"
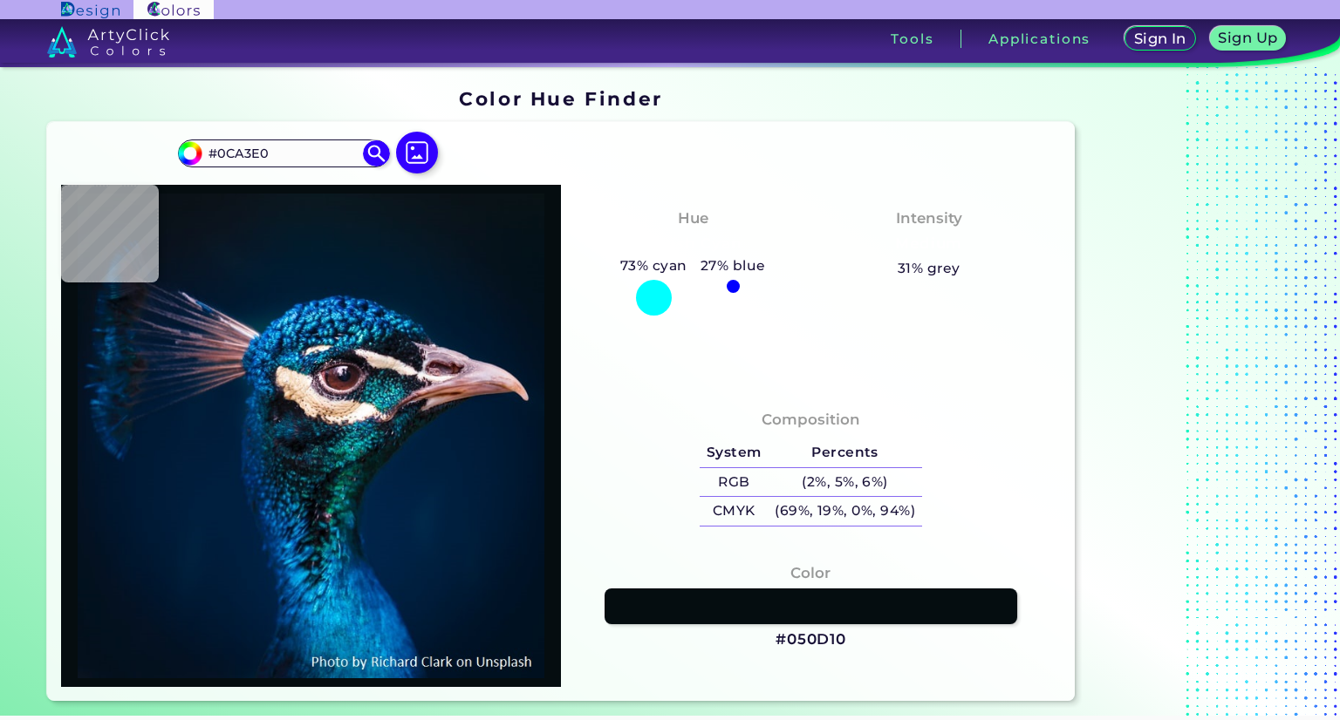
type input "#019bd5"
type input "#019BD5"
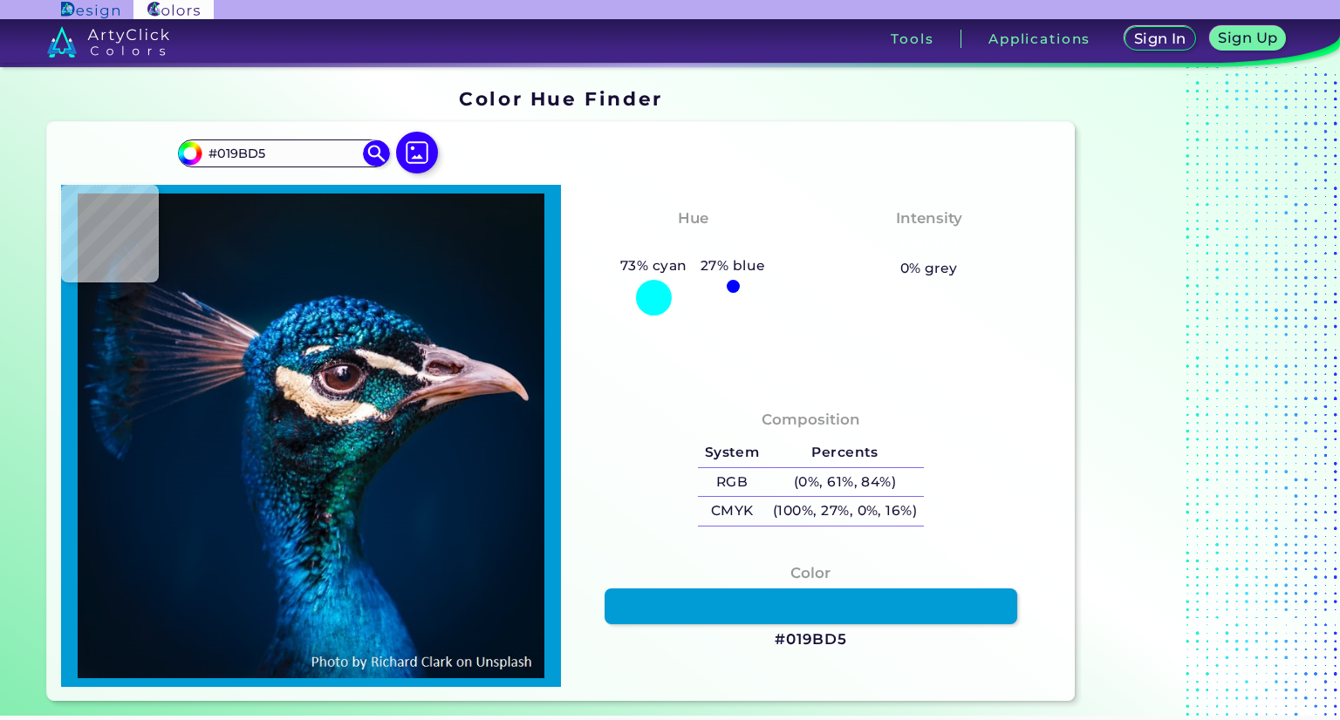
type input "#0075b8"
type input "#0075B8"
type input "#018bc1"
type input "#018BC1"
type input "#0087bf"
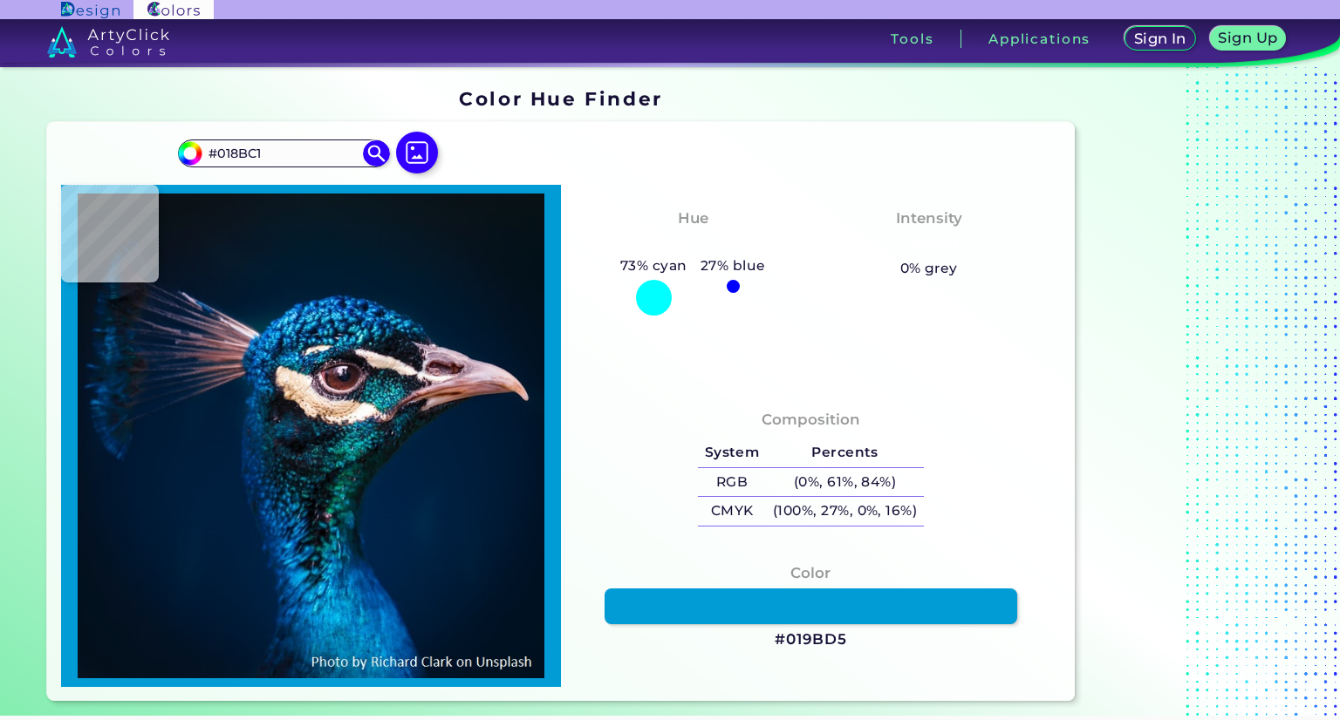
type input "#0087BF"
type input "#0077b8"
type input "#0077B8"
type input "#0079bb"
type input "#0079BB"
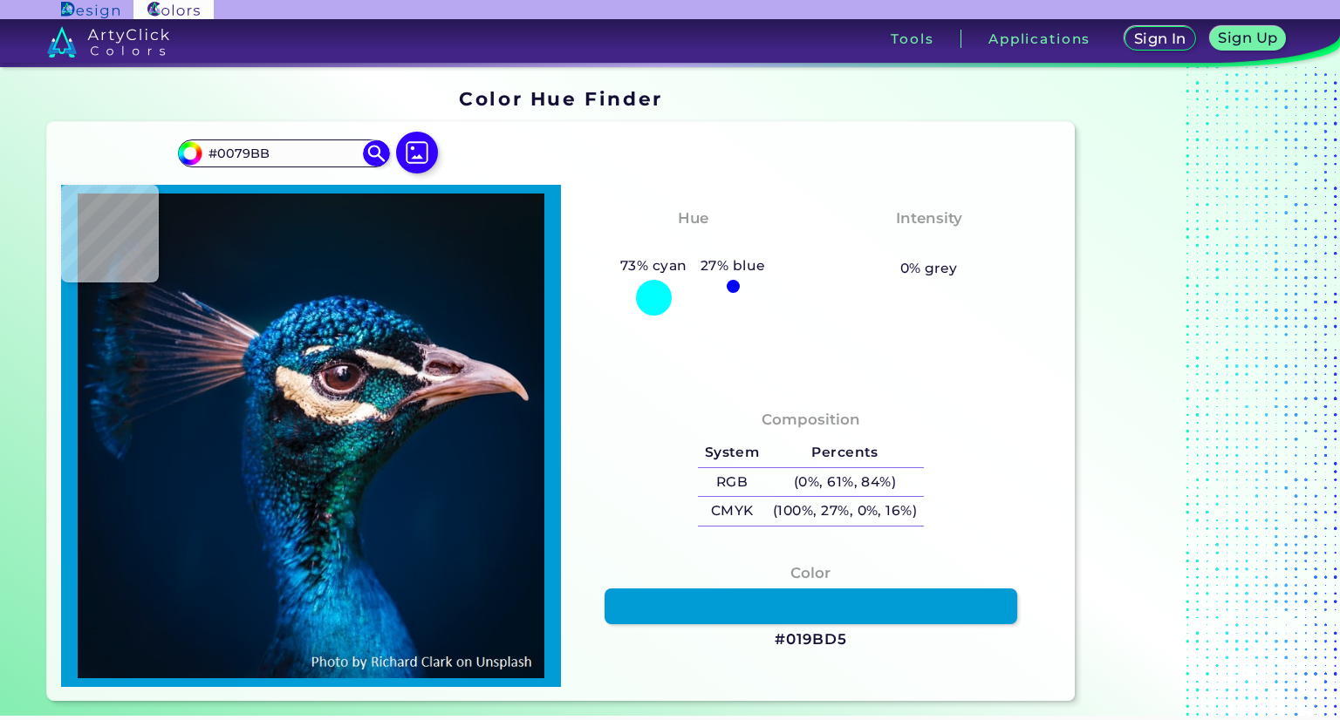
type input "#078dcb"
type input "#078DCB"
type input "#099dd6"
type input "#099DD6"
type input "#1098d3"
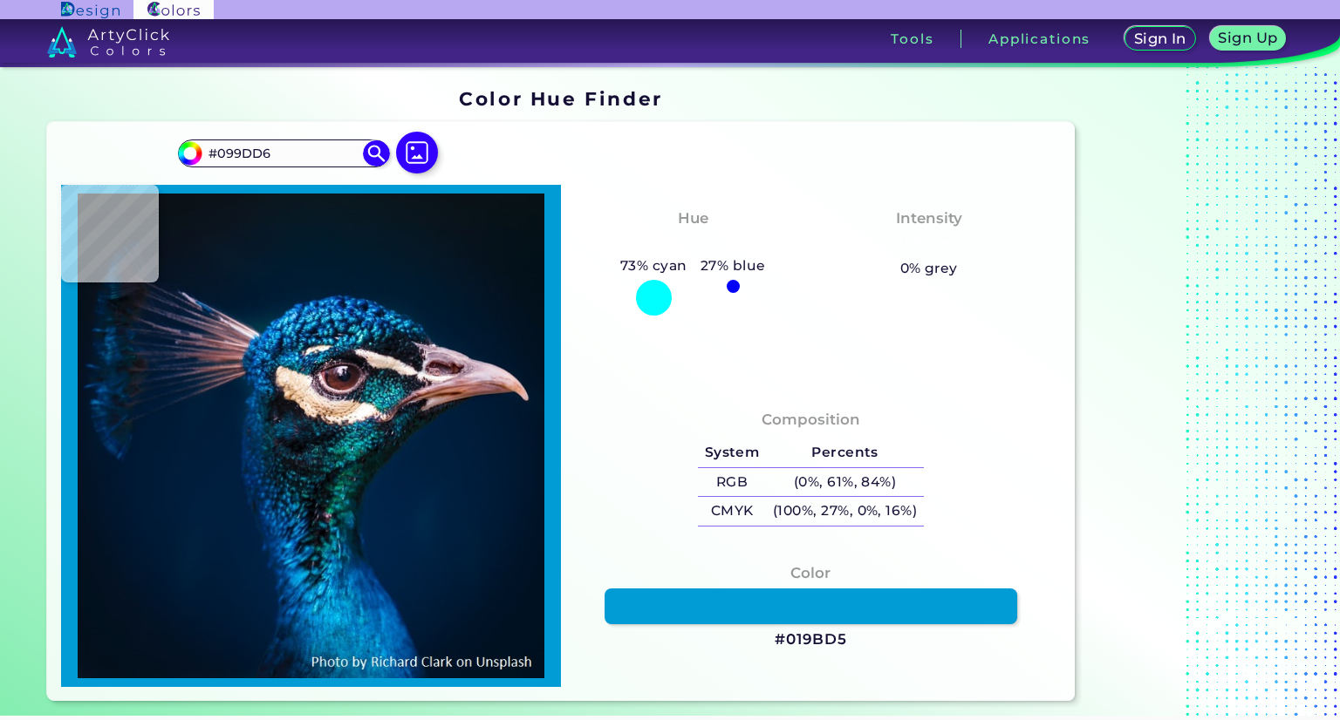
type input "#1098D3"
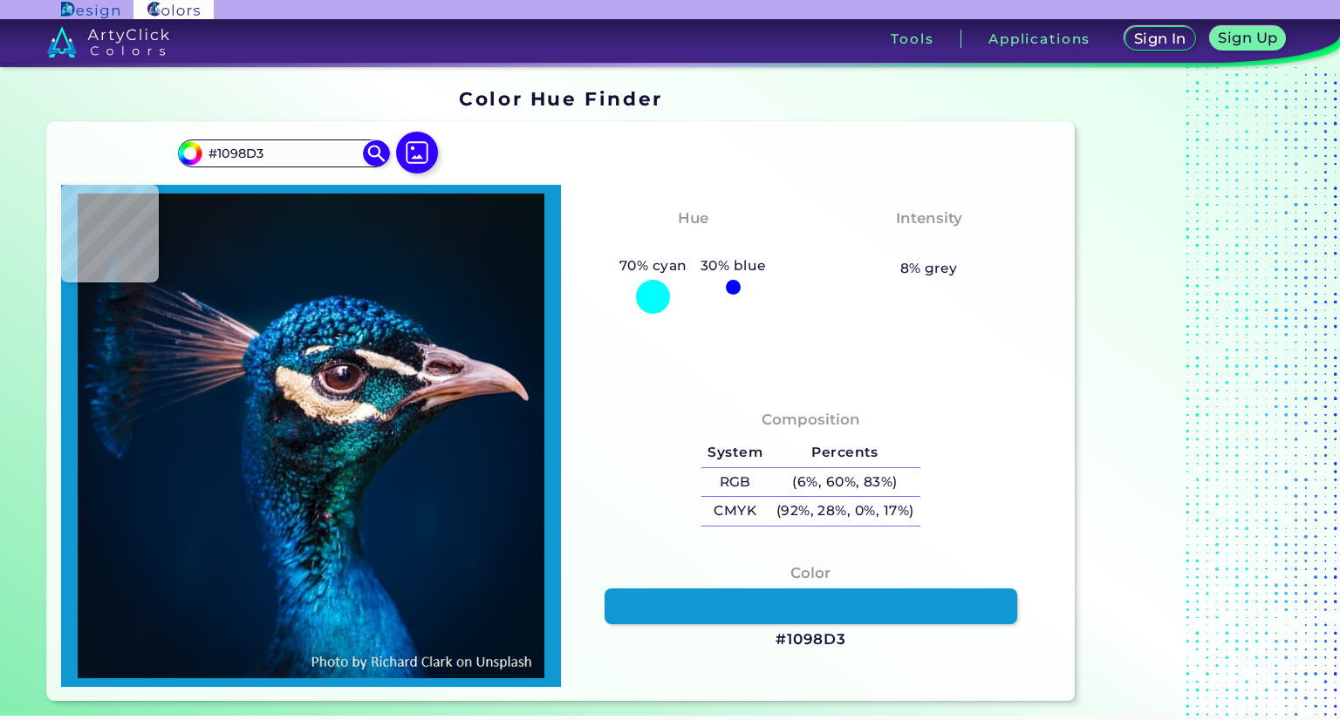
type input "#0a99d4"
type input "#0A99D4"
type input "#09a5dc"
type input "#09A5DC"
type input "#0079bb"
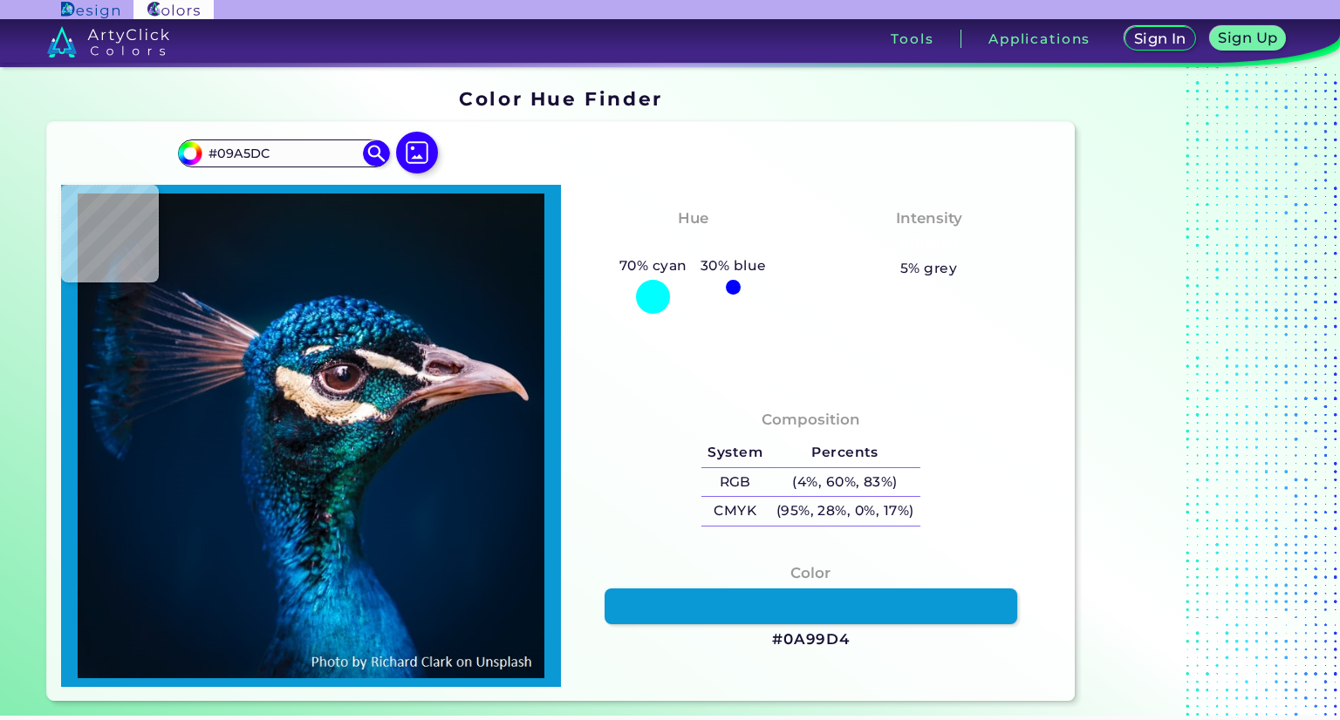
type input "#0079BB"
type input "#049cd3"
type input "#049CD3"
type input "#0b98d1"
type input "#0B98D1"
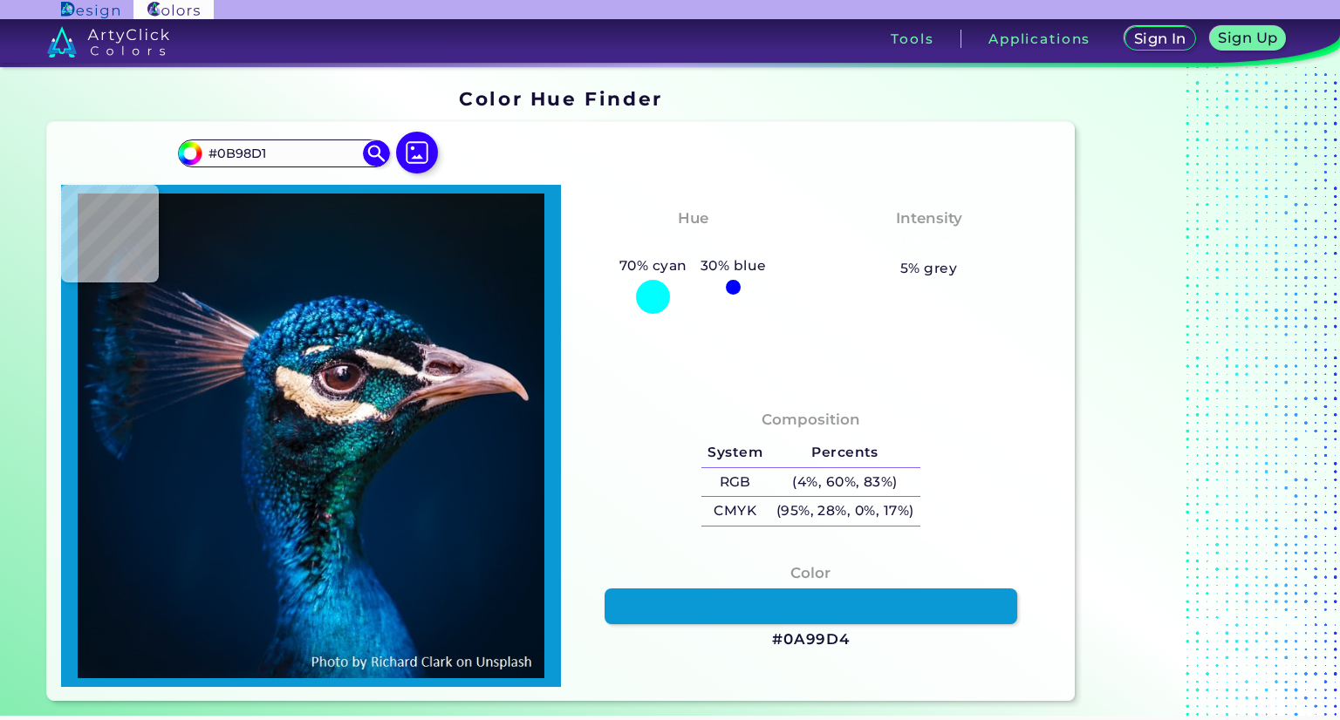
type input "#0086c1"
type input "#0086C1"
type input "#0080b9"
type input "#0080B9"
type input "#0089bc"
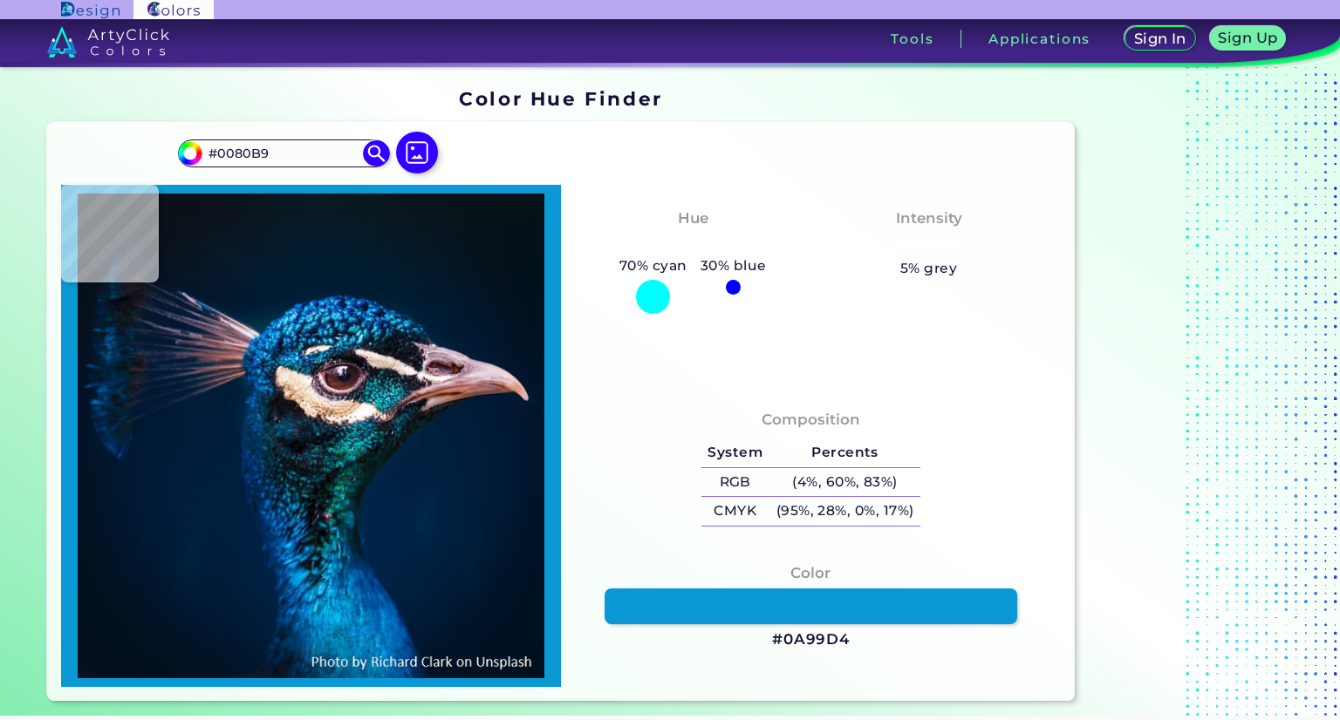
type input "#[DATE]"
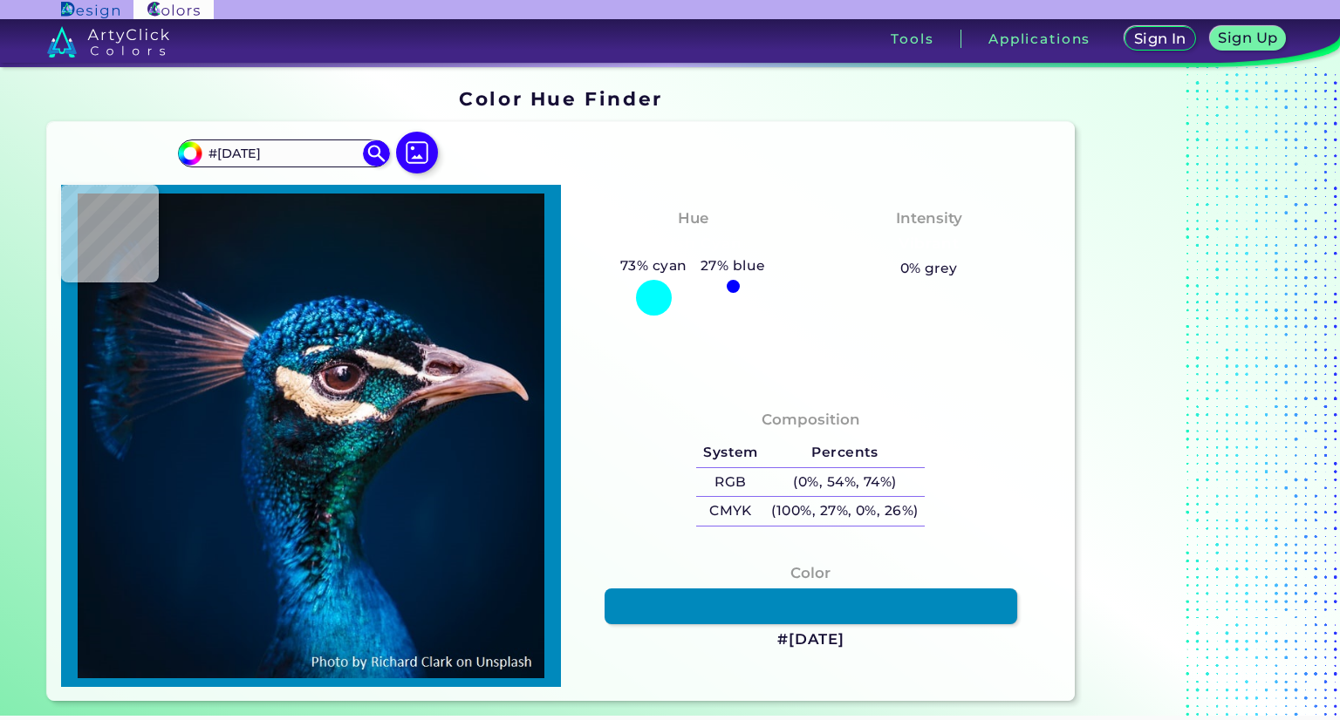
type input "#058dc3"
type input "#058DC3"
type input "#0891c7"
type input "#0891C7"
type input "#058dc0"
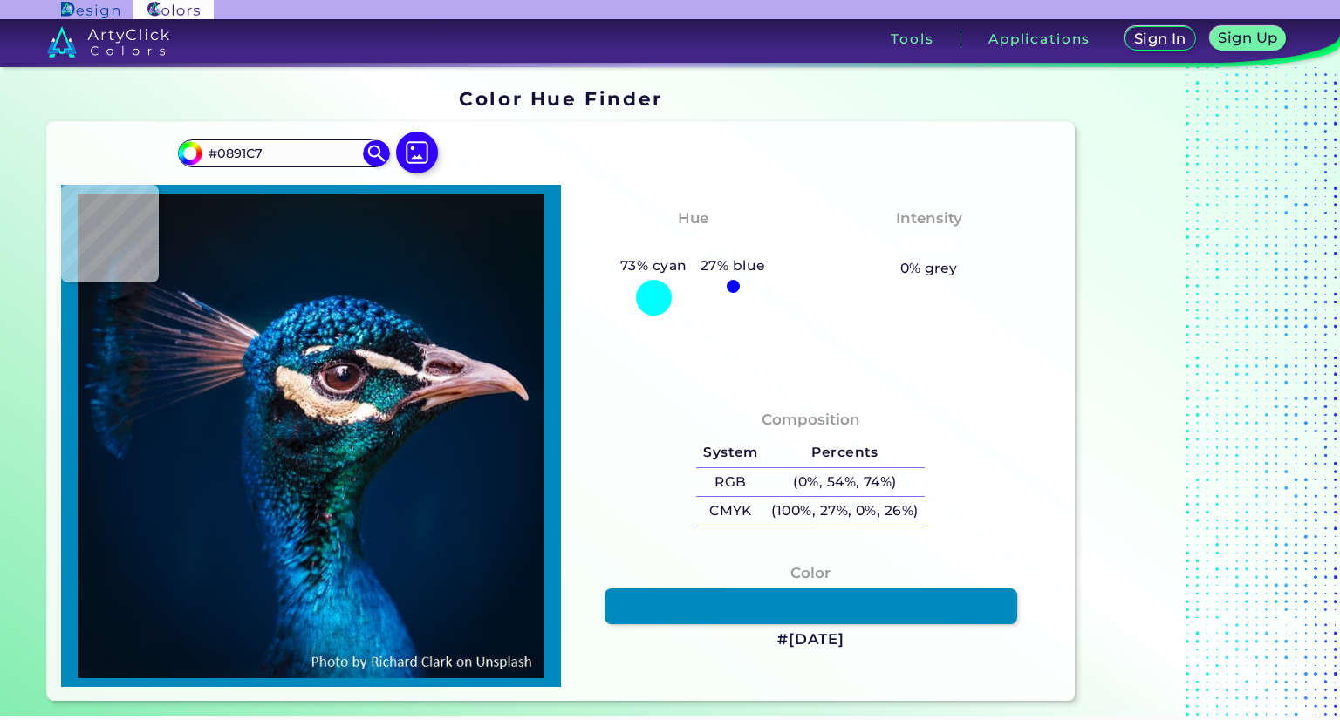
type input "#058DC0"
type input "#0da9d7"
type input "#0DA9D7"
type input "#029ad0"
type input "#029AD0"
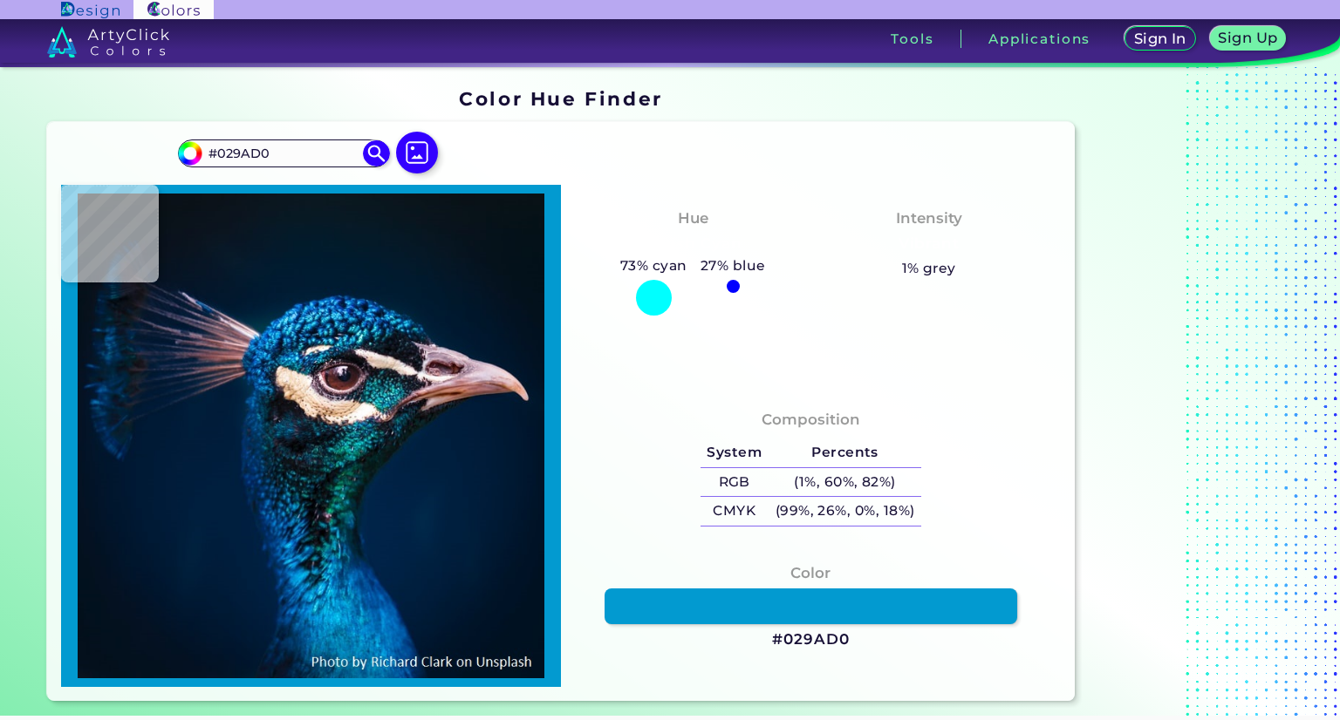
type input "#119fd5"
type input "#119FD5"
type input "#005e9a"
type input "#005E9A"
type input "#005592"
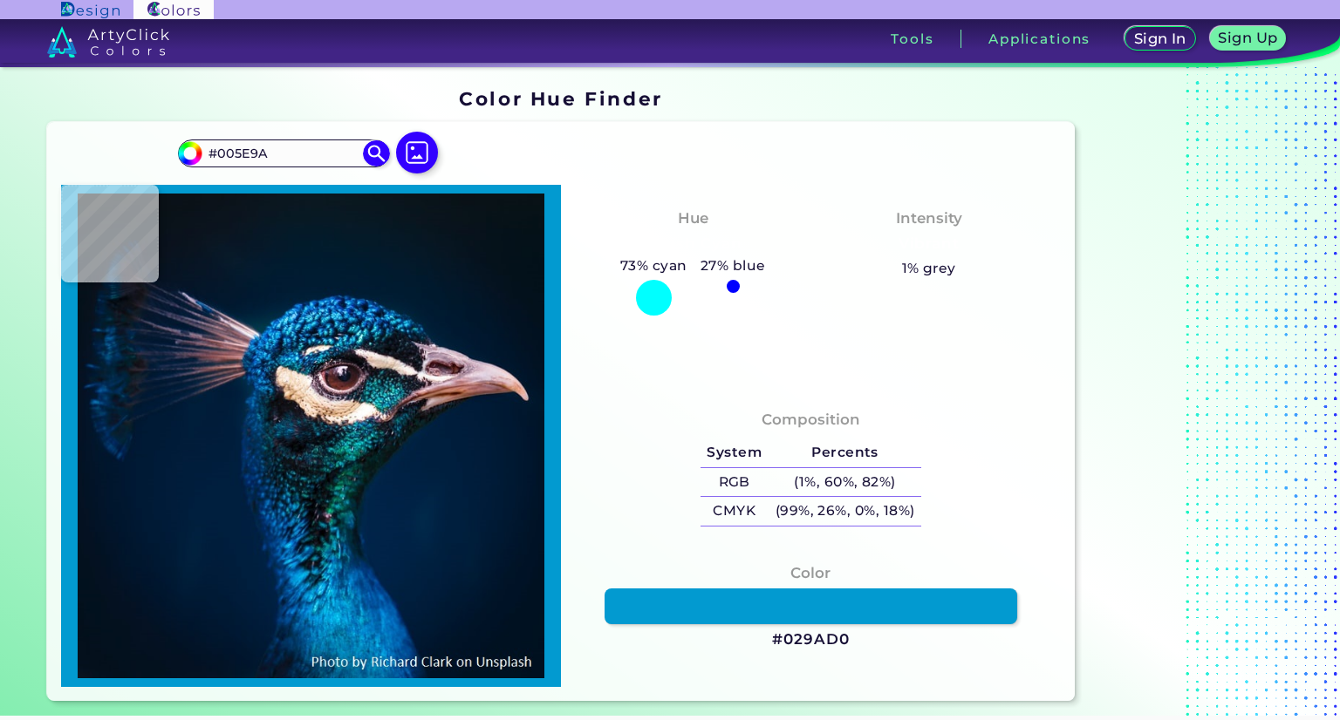
type input "#005592"
type input "#038dc9"
type input "#038DC9"
type input "#0d77b9"
type input "#0D77B9"
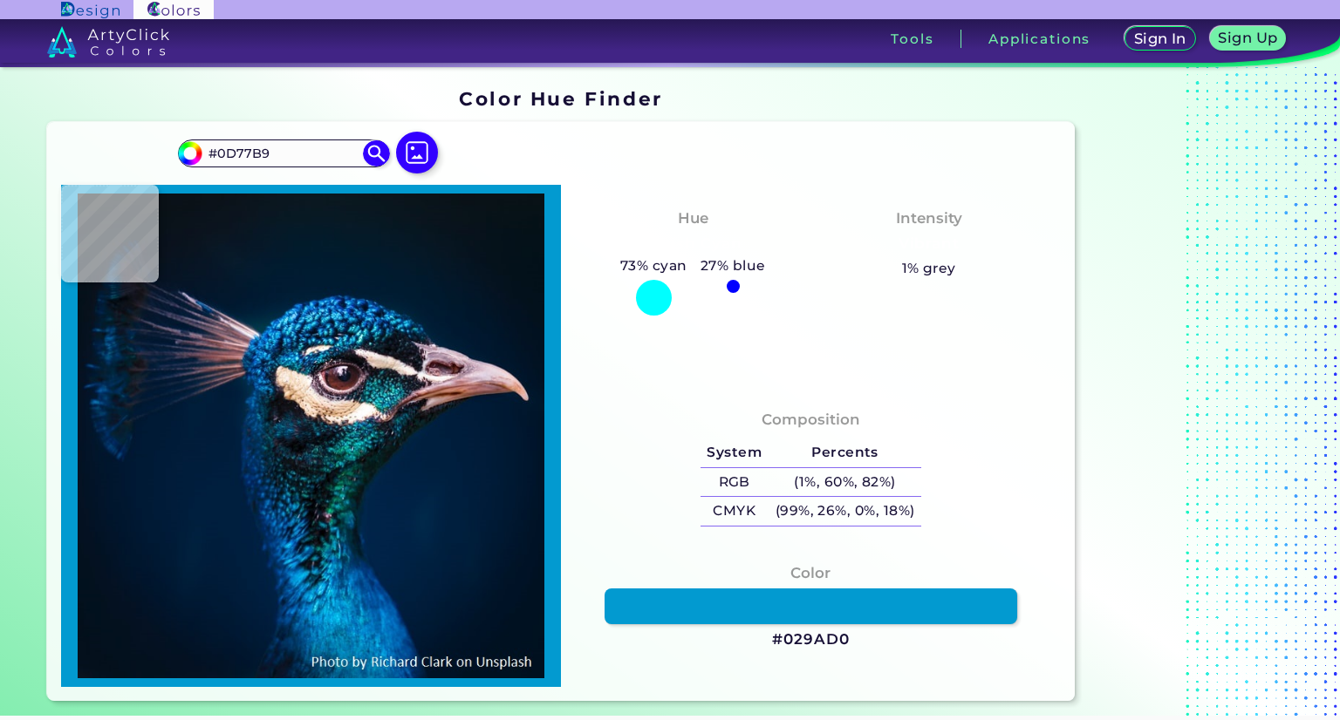
type input "#014c80"
type input "#014C80"
type input "#01385c"
type input "#01385C"
type input "#0f5a78"
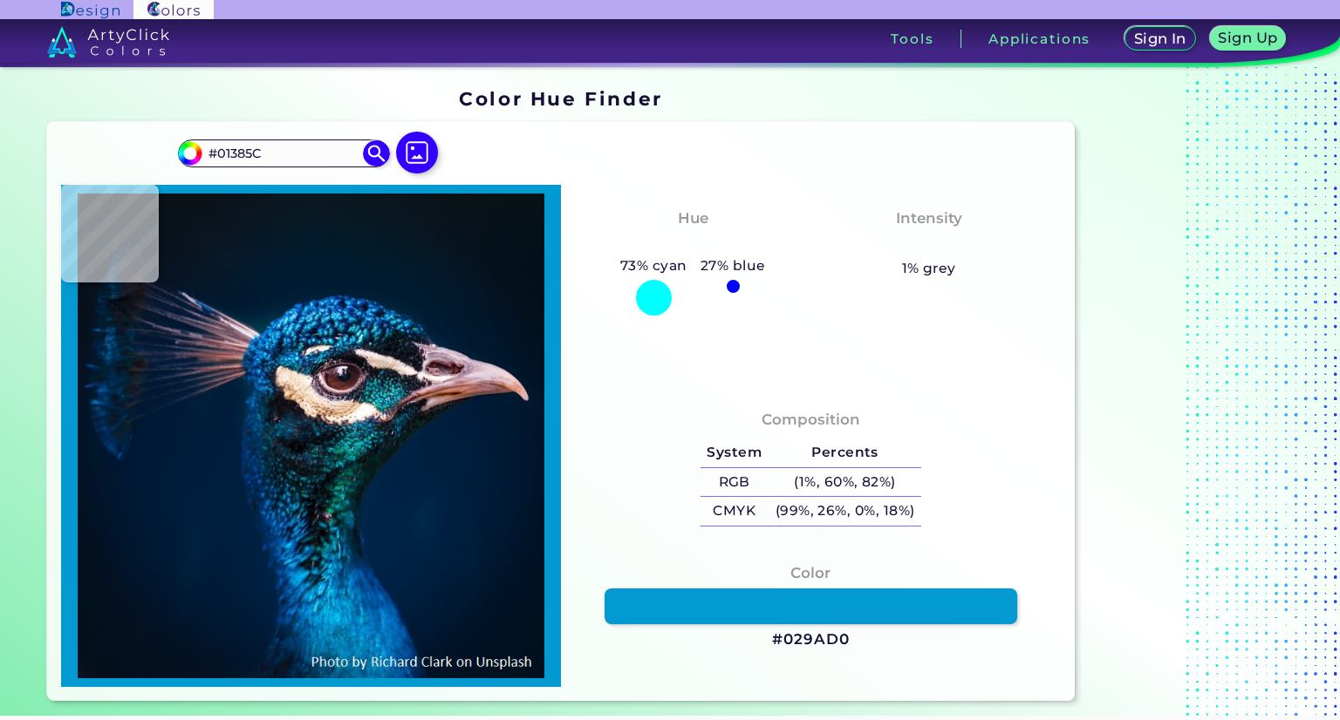
type input "#0F5A78"
type input "#0f87a1"
type input "#0F87A1"
type input "#053e62"
type input "#053E62"
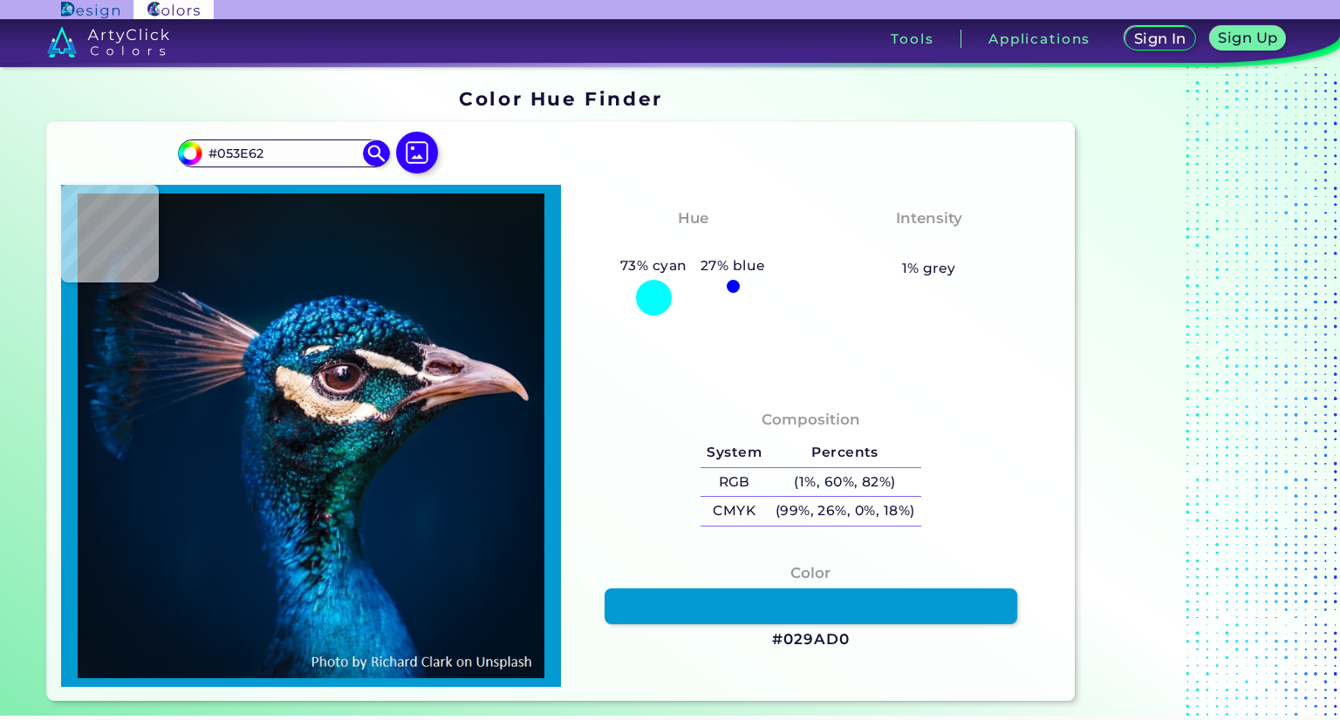
type input "#002e48"
type input "#002E48"
type input "#113946"
type input "#061a32"
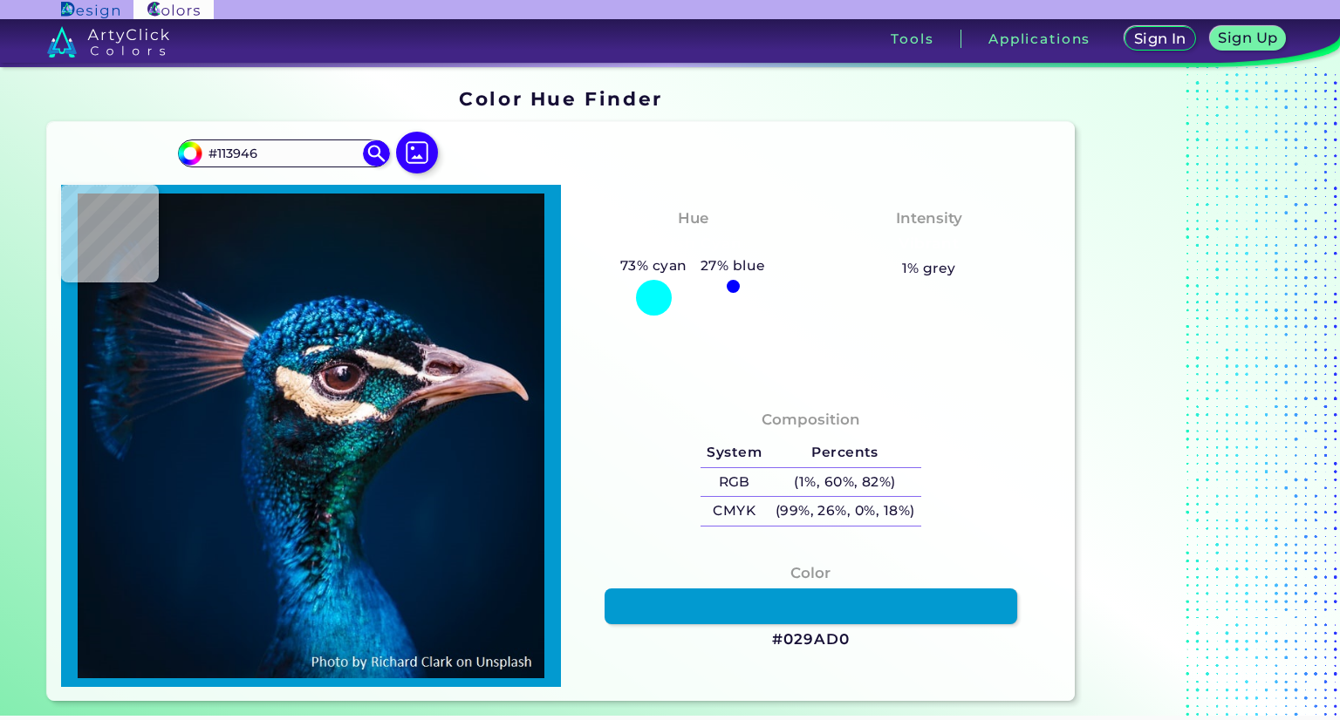
type input "#061A32"
type input "#080f20"
type input "#080F20"
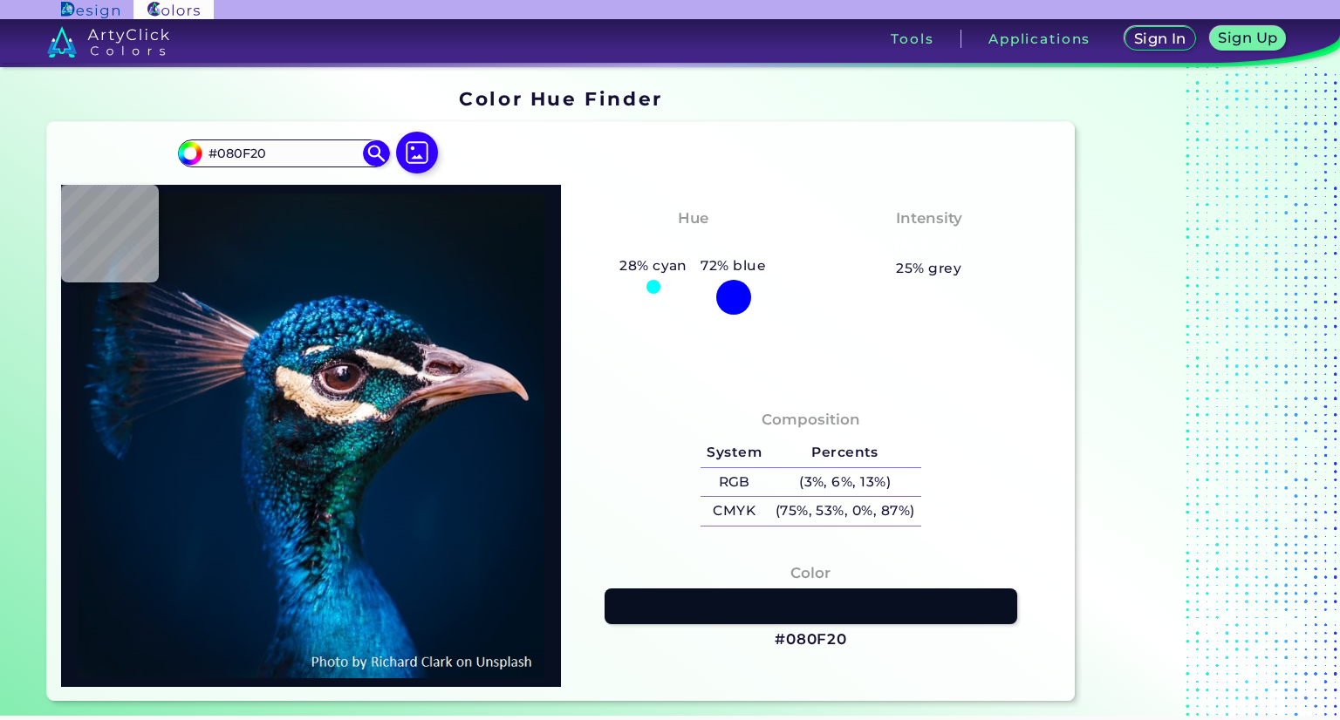
type input "#0b111c"
type input "#0B111C"
type input "#04171e"
type input "#04171E"
type input "#0b111c"
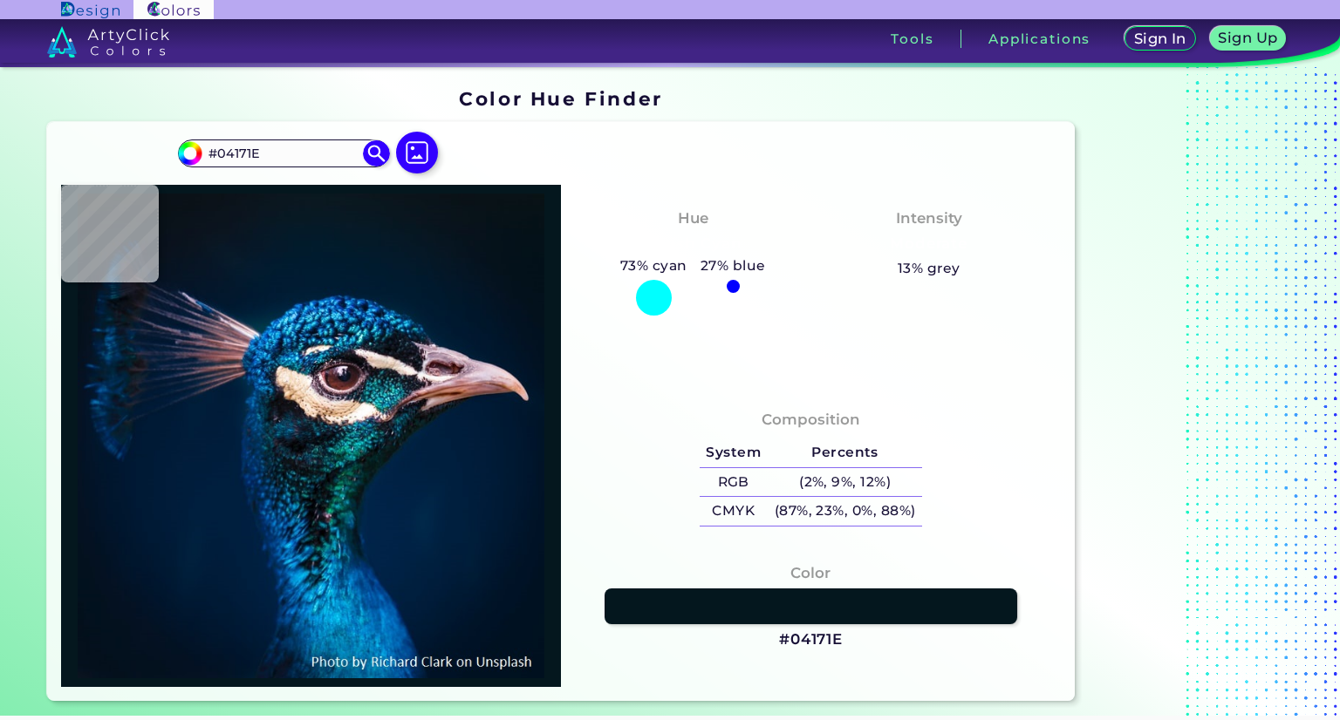
type input "#0B111C"
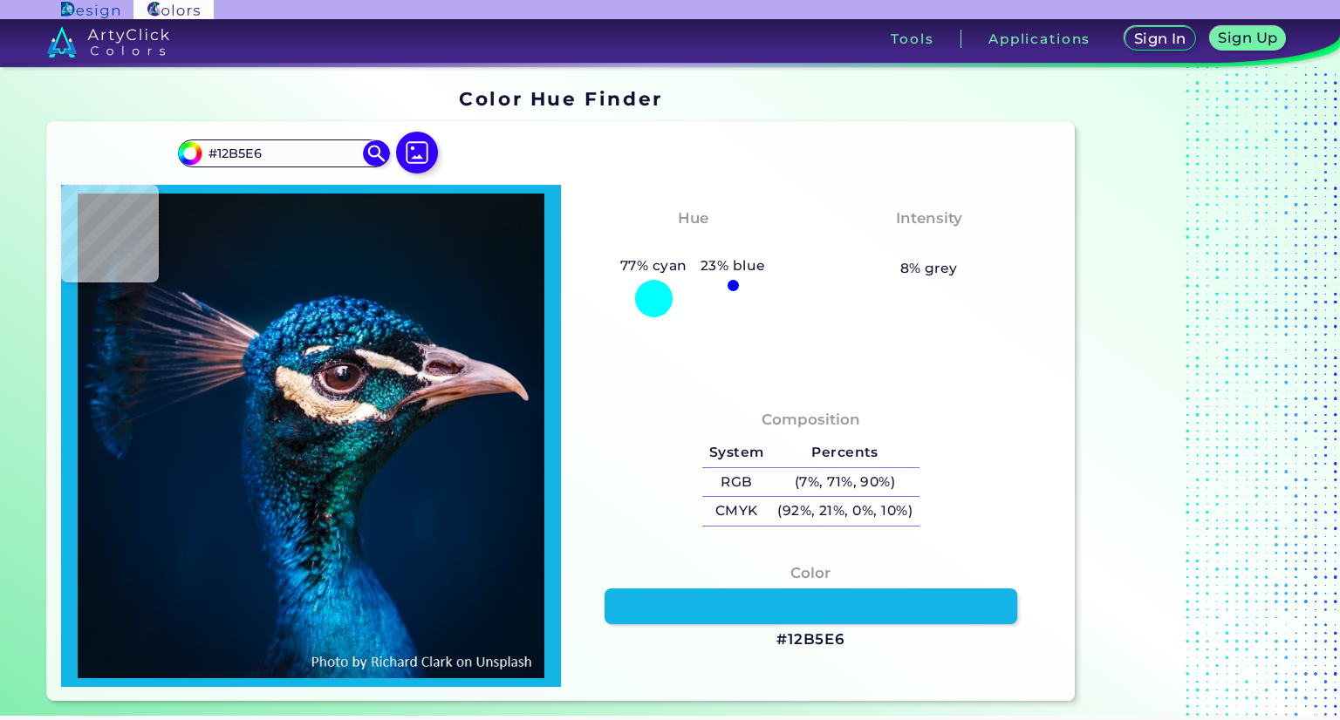
click at [331, 594] on img at bounding box center [311, 436] width 482 height 485
click at [351, 618] on img at bounding box center [311, 436] width 482 height 485
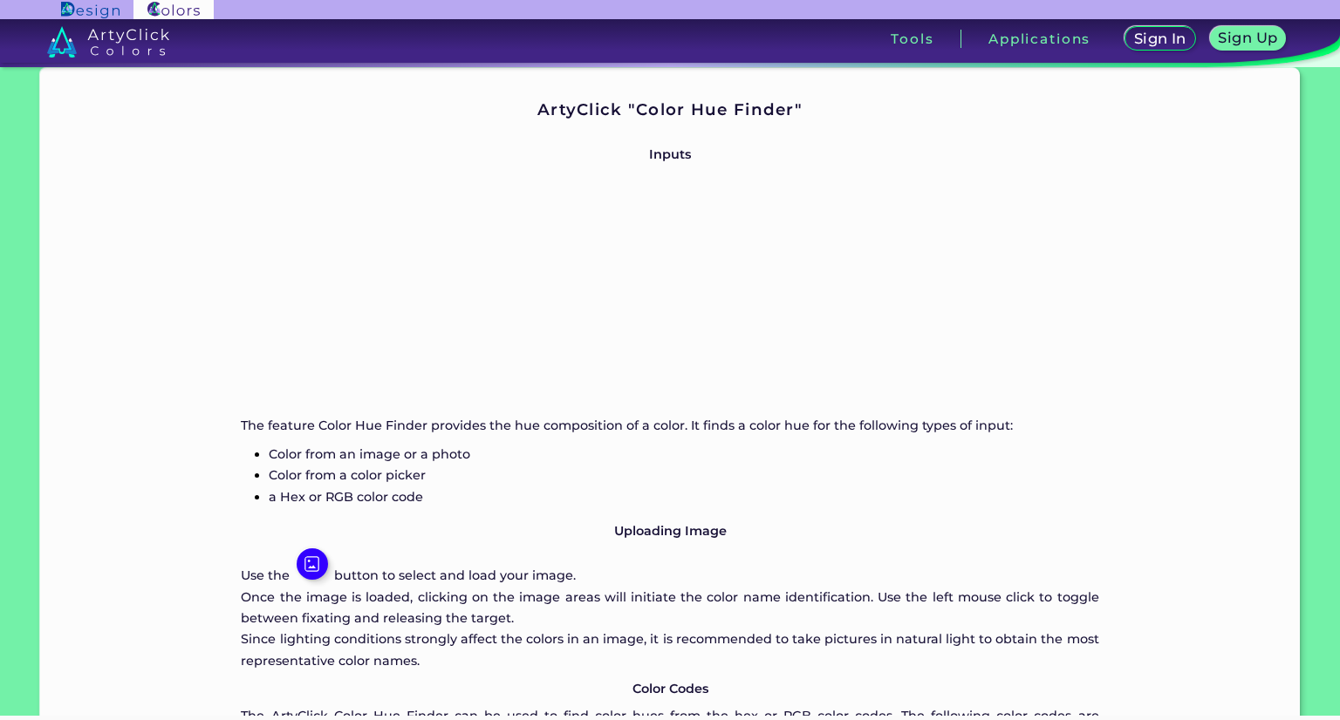
scroll to position [1091, 0]
